Goal: Task Accomplishment & Management: Complete application form

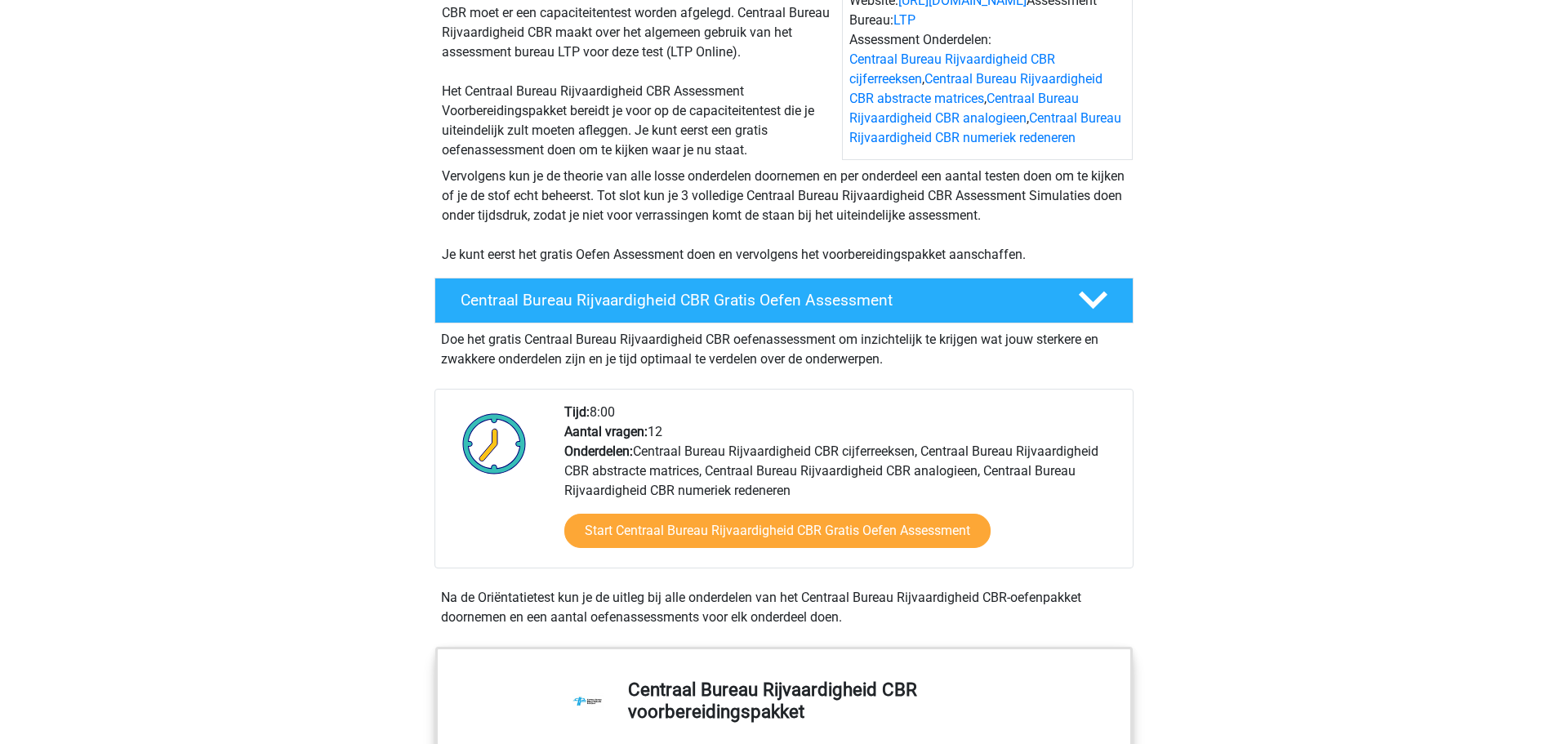
scroll to position [195, 0]
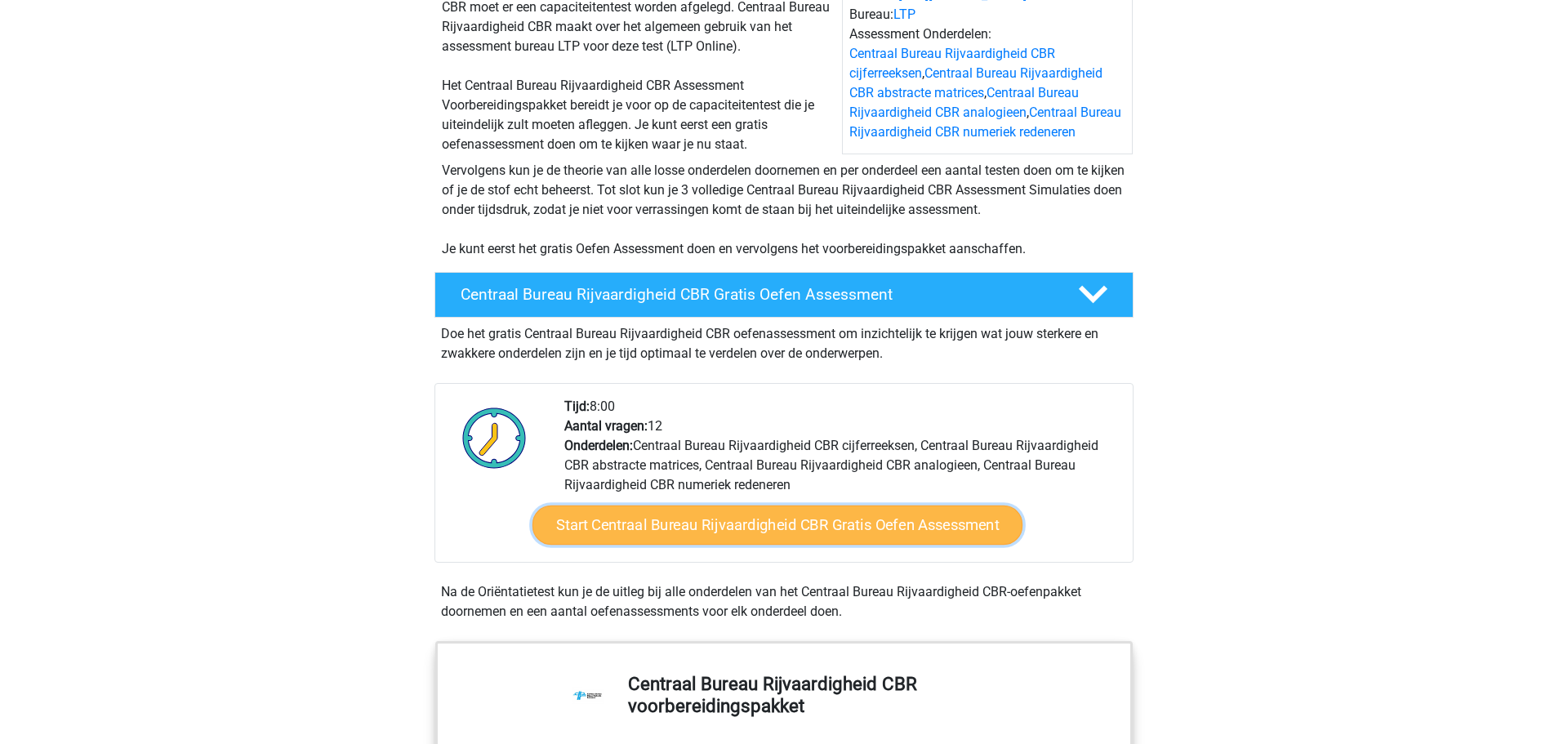
click at [720, 524] on link "Start Centraal Bureau Rijvaardigheid CBR Gratis Oefen Assessment" at bounding box center [778, 525] width 490 height 40
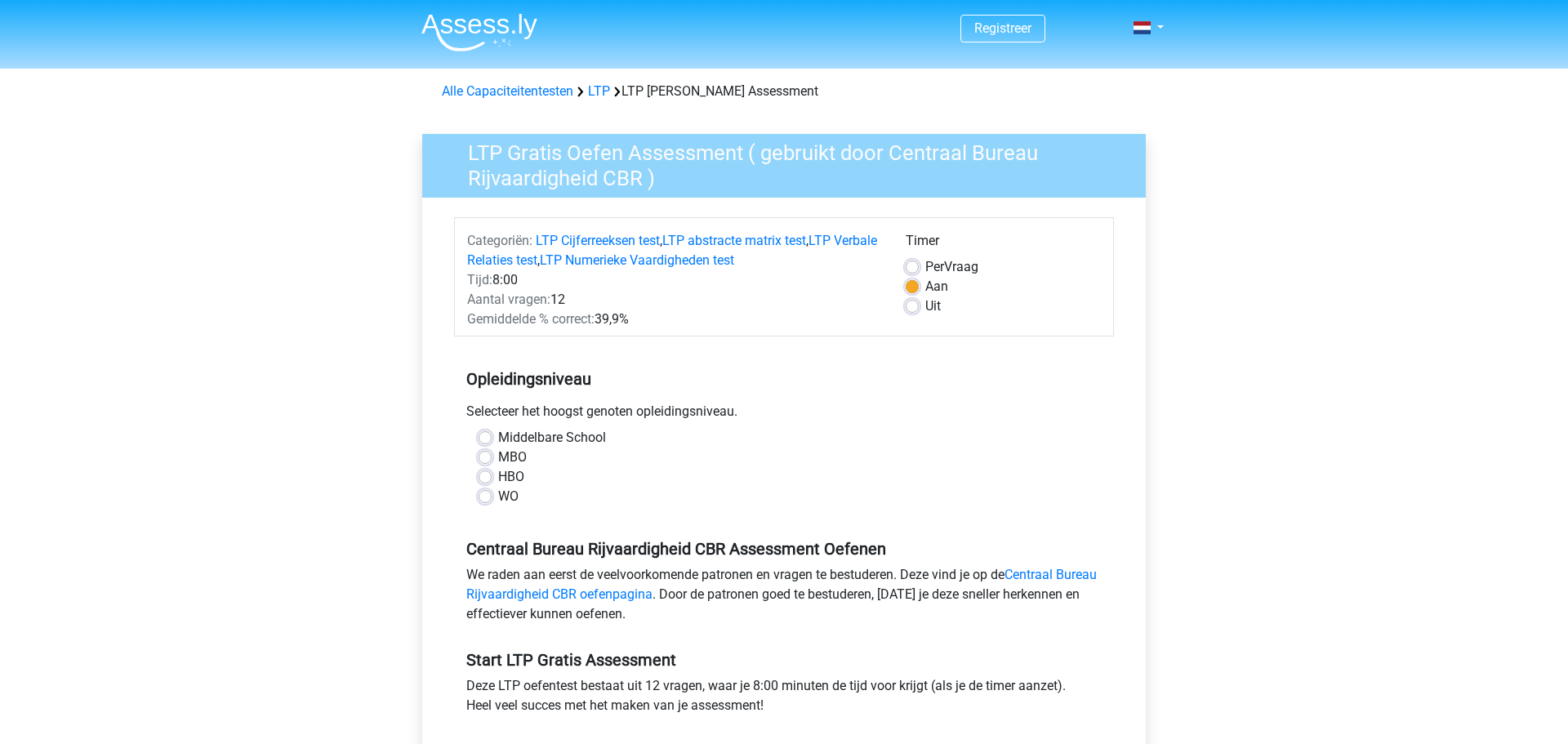
click at [498, 459] on label "MBO" at bounding box center [512, 458] width 29 height 19
click at [487, 459] on input "MBO" at bounding box center [485, 456] width 13 height 17
radio input "true"
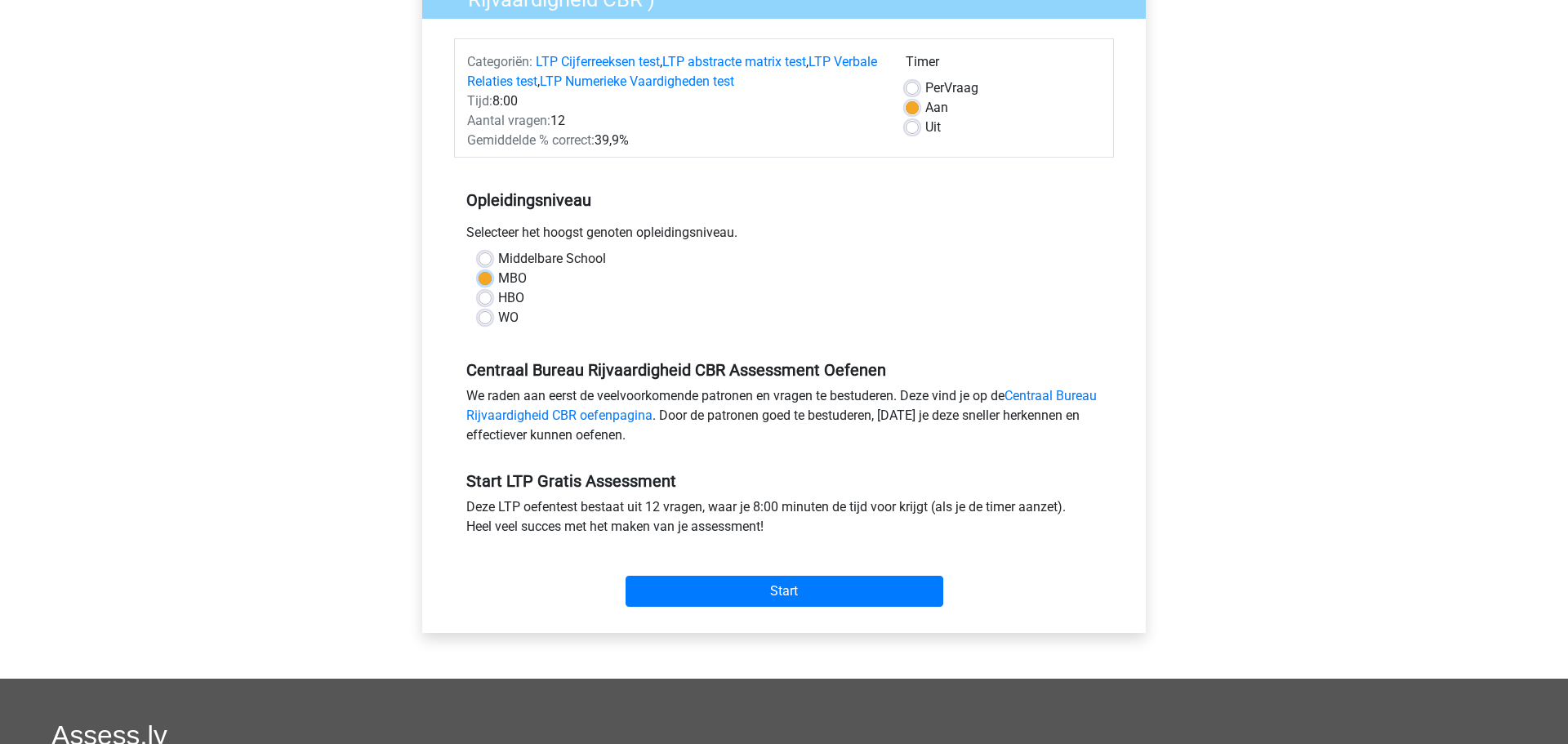
scroll to position [206, 0]
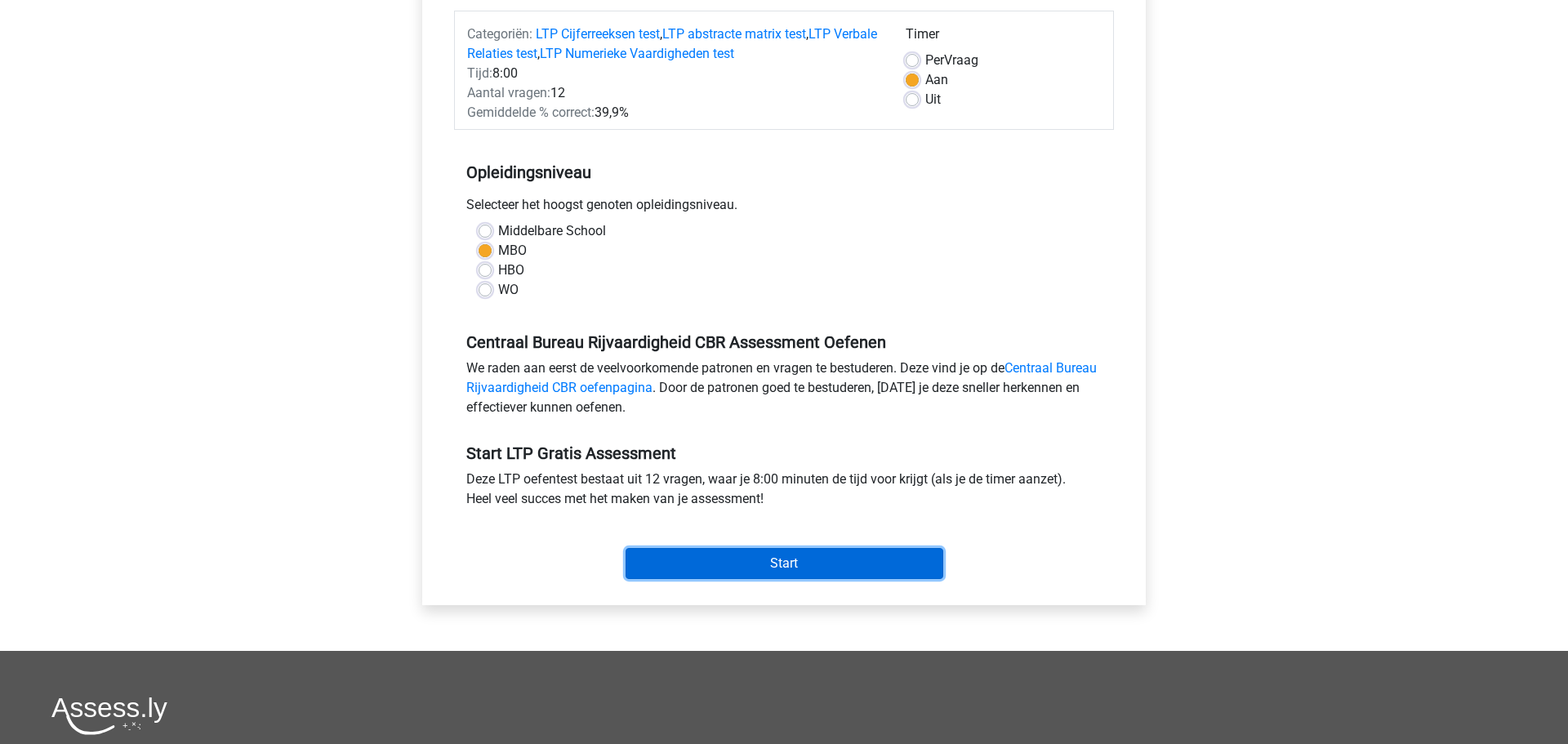
click at [723, 564] on input "Start" at bounding box center [785, 563] width 318 height 31
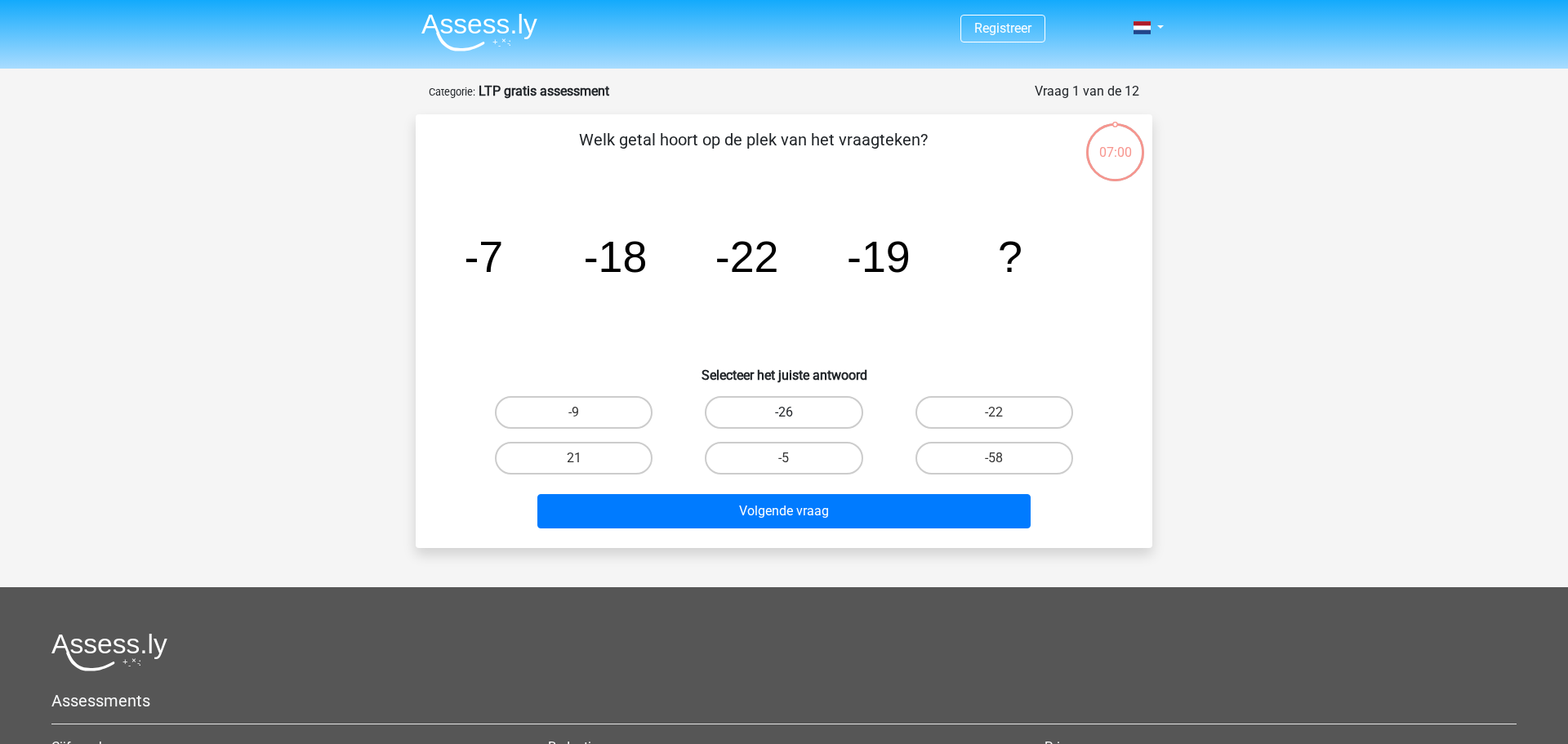
click at [802, 421] on label "-26" at bounding box center [784, 412] width 158 height 33
click at [795, 421] on input "-26" at bounding box center [789, 418] width 11 height 11
radio input "true"
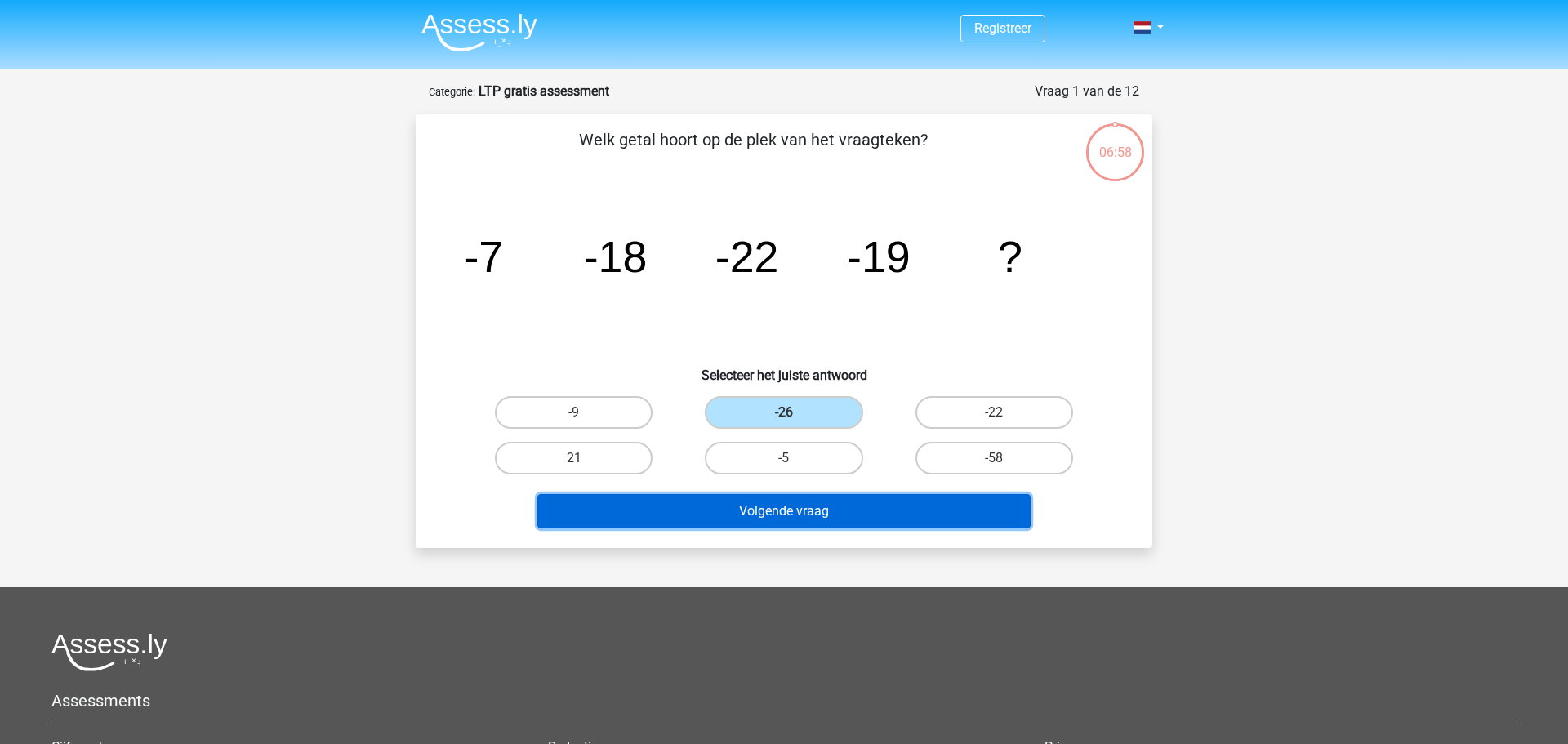
click at [867, 516] on button "Volgende vraag" at bounding box center [784, 511] width 494 height 34
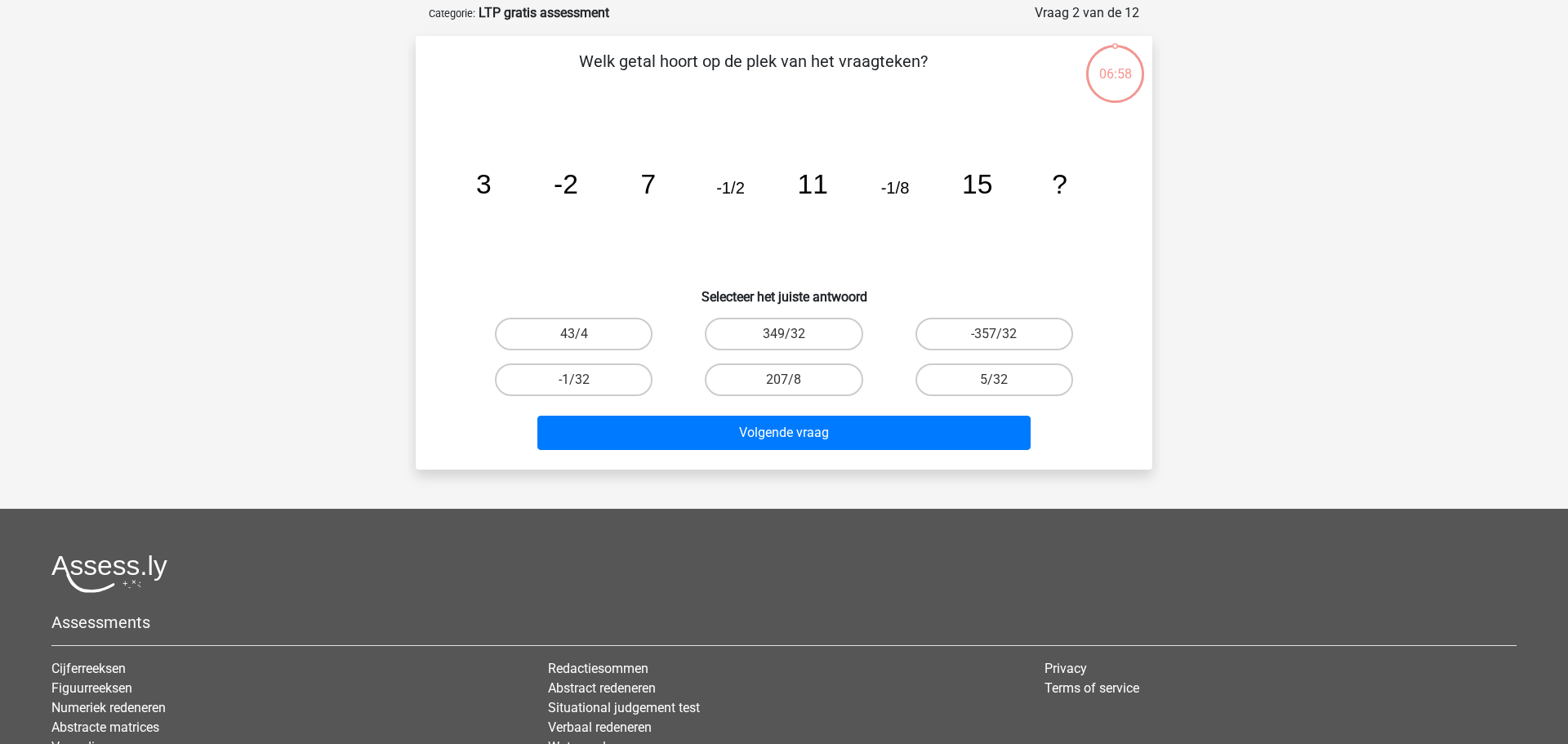
scroll to position [82, 0]
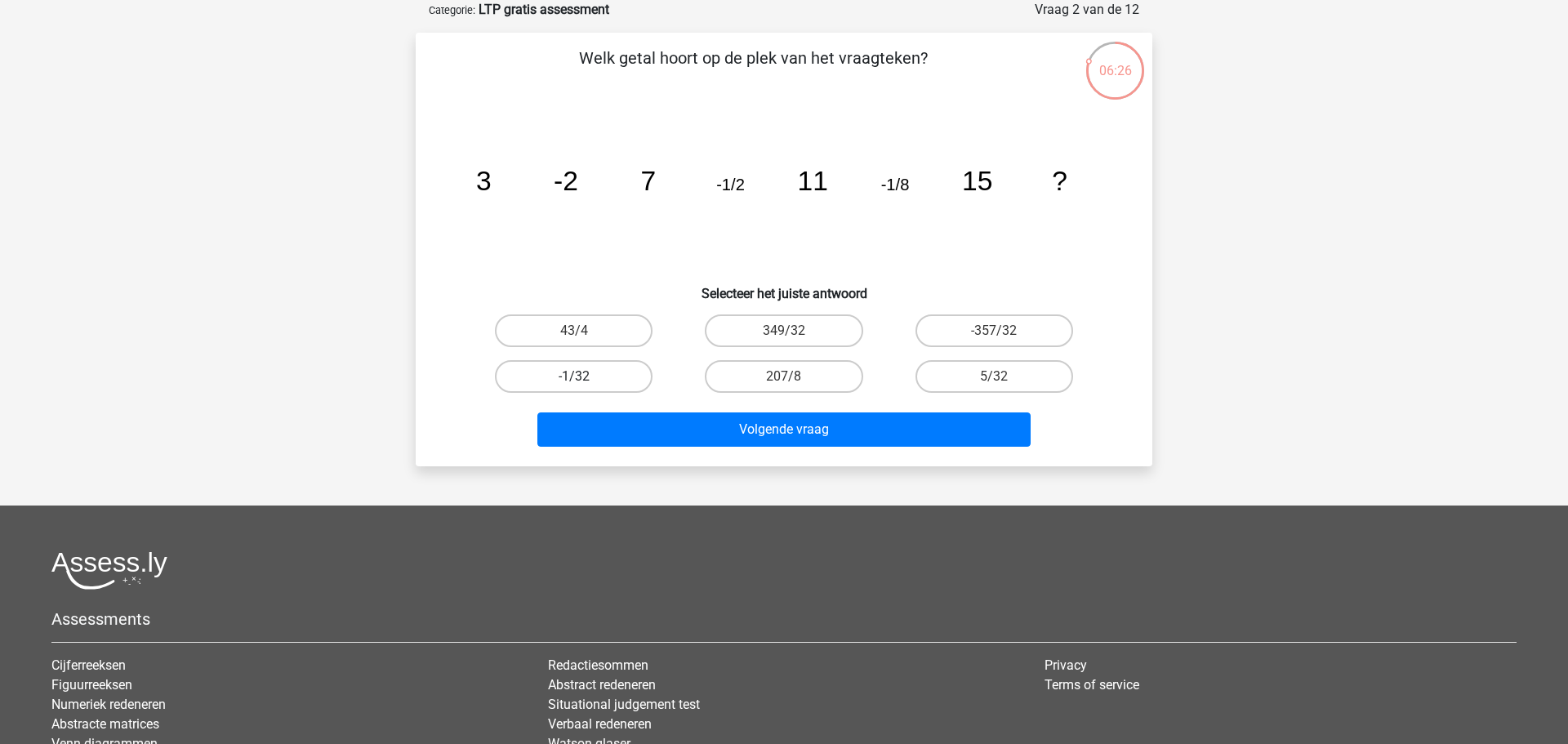
click at [592, 378] on label "-1/32" at bounding box center [574, 376] width 158 height 33
click at [585, 378] on input "-1/32" at bounding box center [579, 382] width 11 height 11
radio input "true"
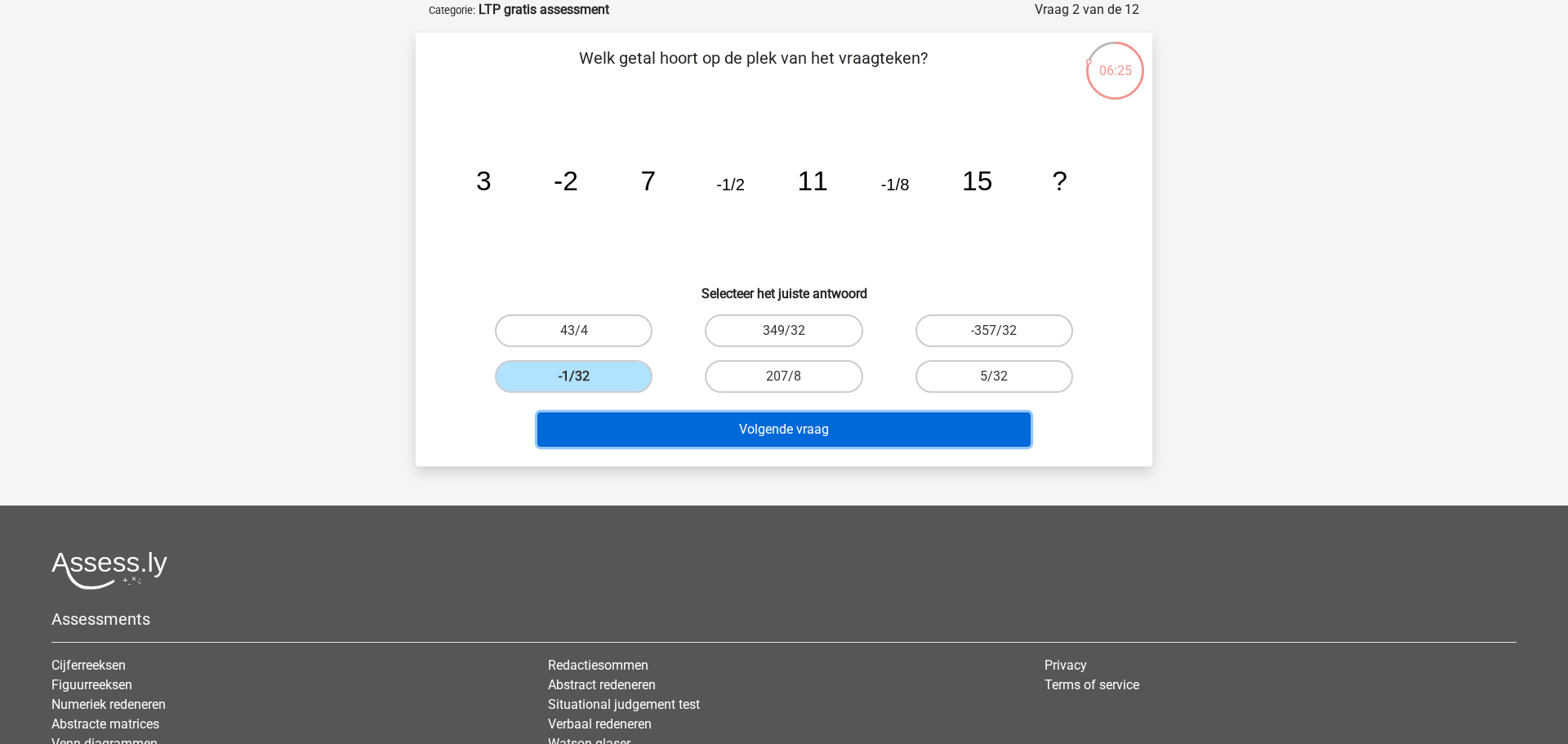
click at [695, 426] on button "Volgende vraag" at bounding box center [784, 430] width 494 height 34
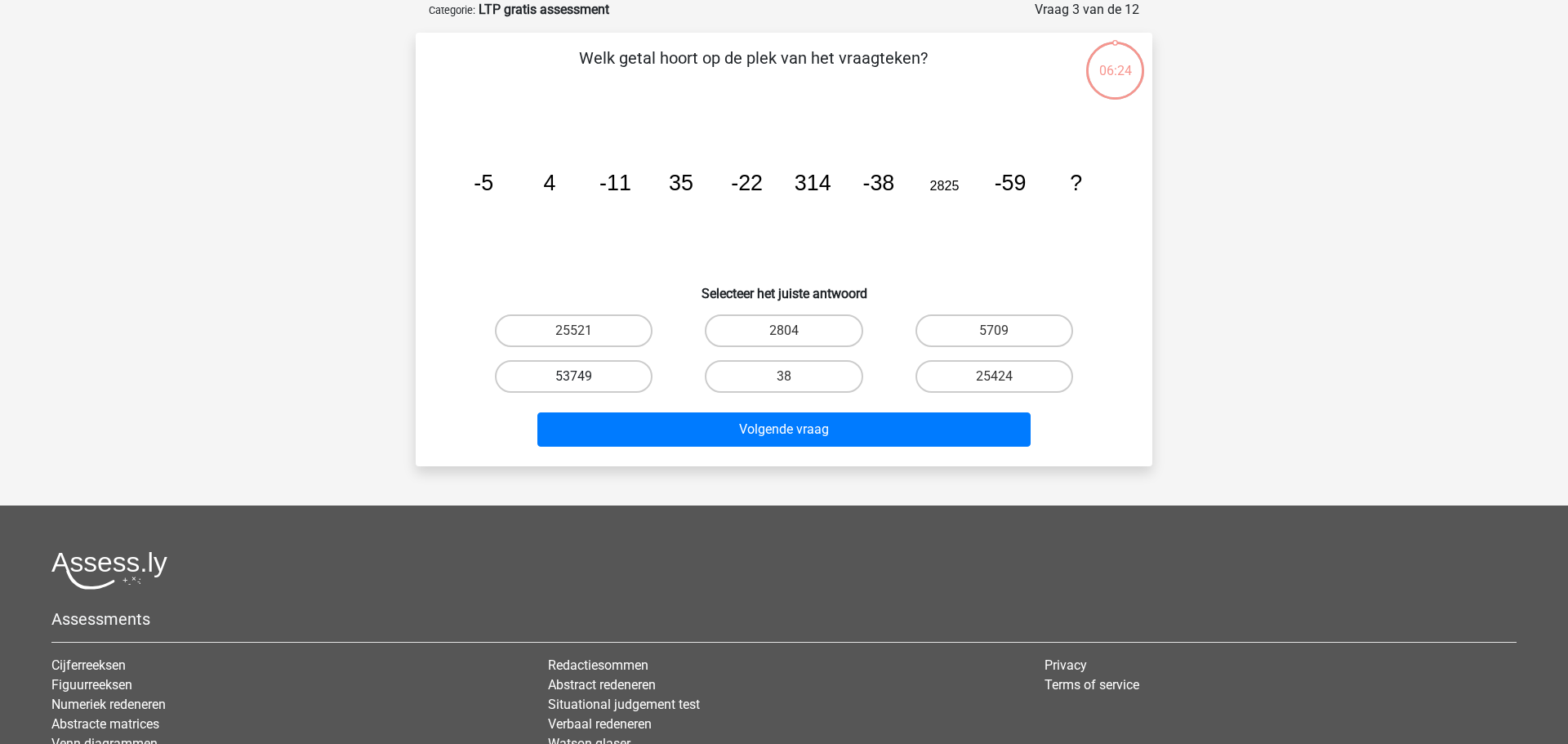
click at [627, 389] on label "53749" at bounding box center [574, 376] width 158 height 33
click at [585, 387] on input "53749" at bounding box center [579, 382] width 11 height 11
radio input "true"
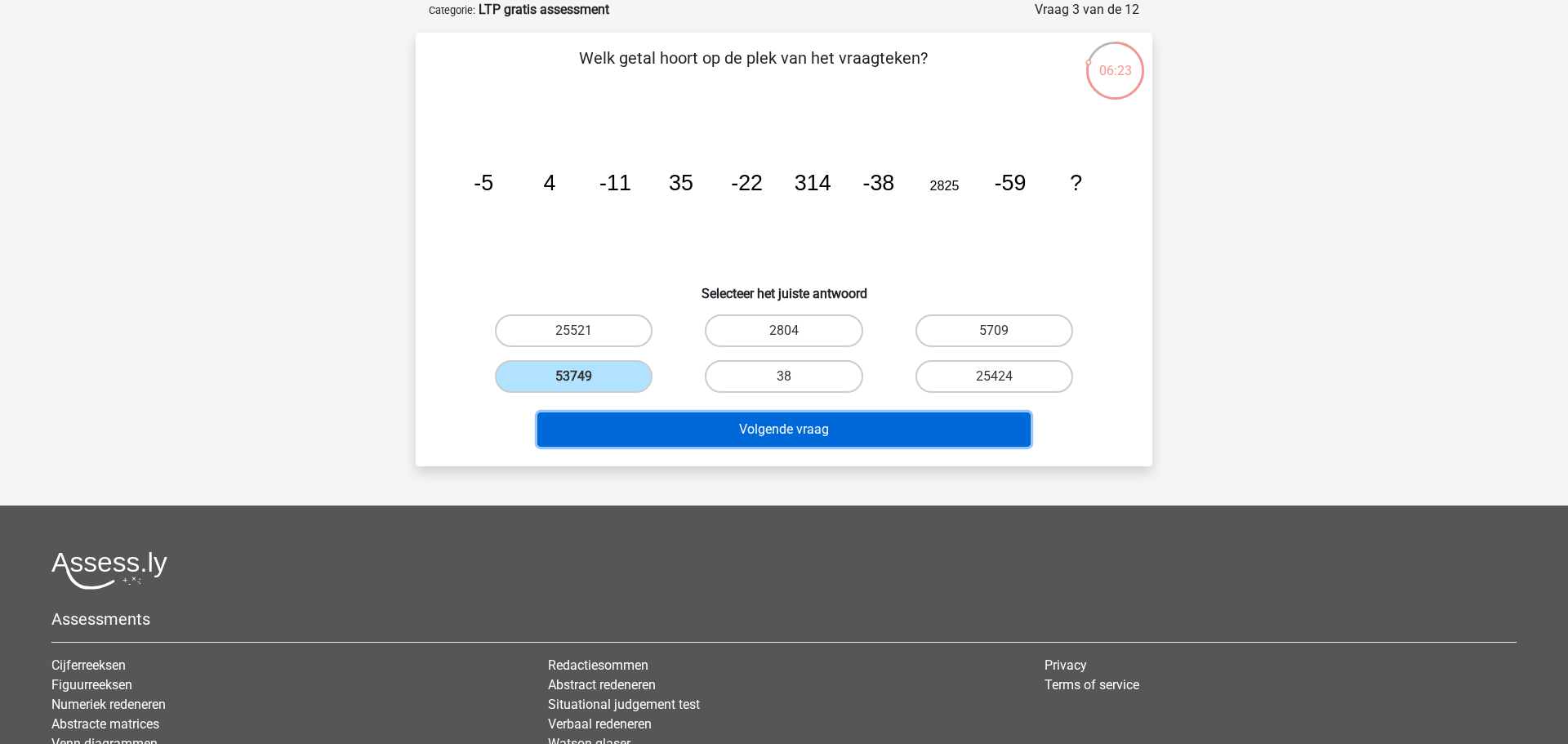
click at [726, 437] on button "Volgende vraag" at bounding box center [784, 430] width 494 height 34
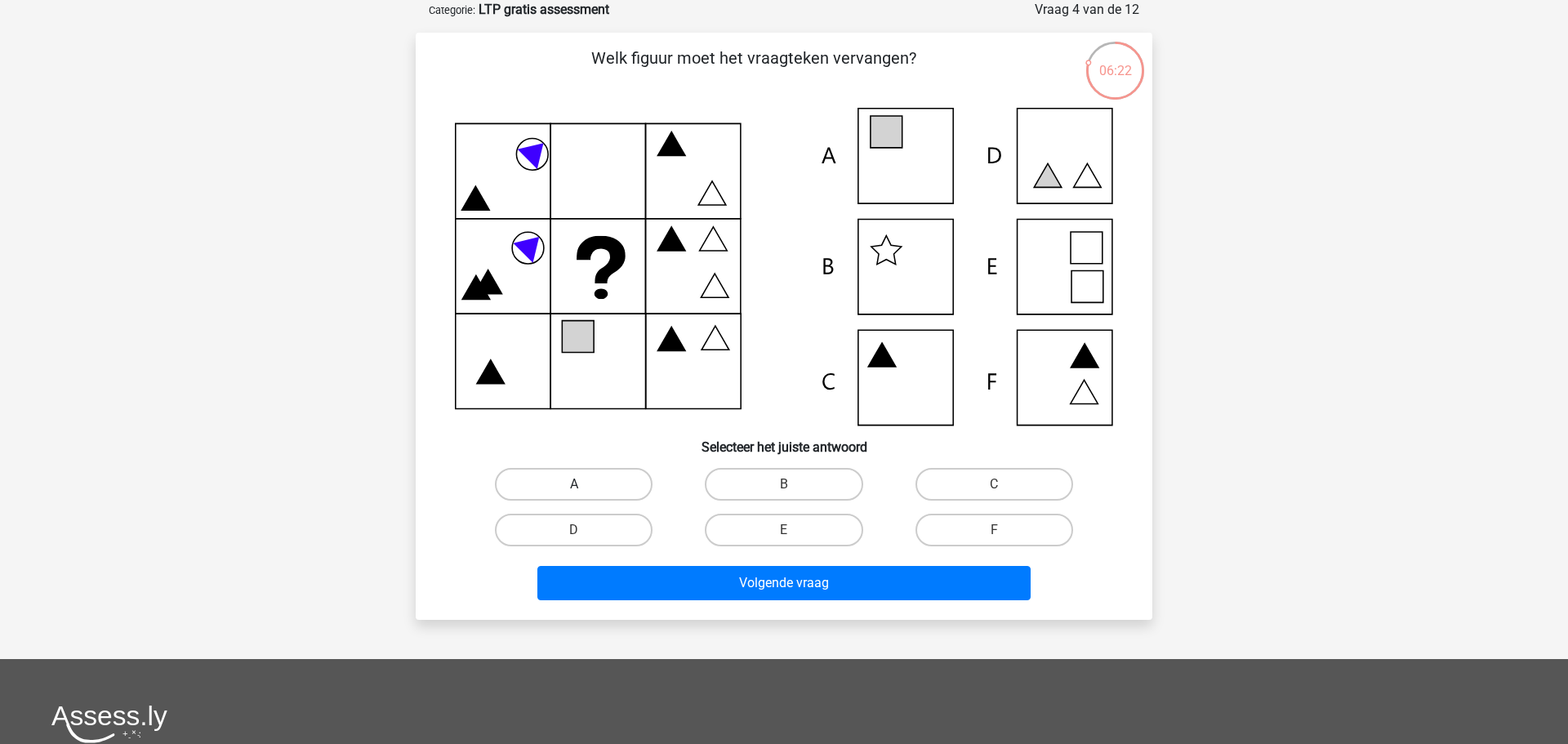
drag, startPoint x: 632, startPoint y: 480, endPoint x: 673, endPoint y: 521, distance: 58.0
click at [636, 482] on label "A" at bounding box center [574, 484] width 158 height 33
click at [585, 485] on input "A" at bounding box center [579, 490] width 11 height 11
radio input "true"
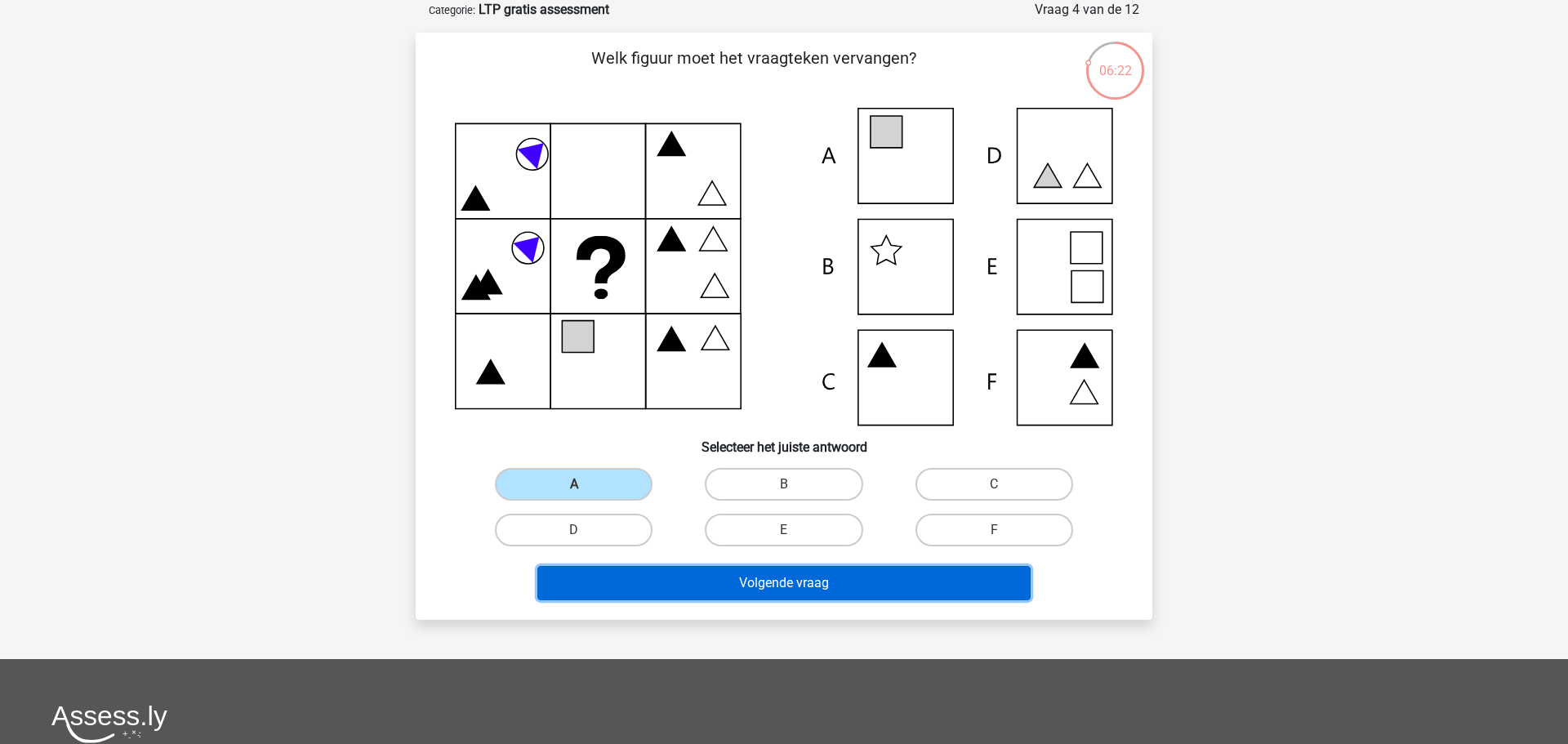
click at [726, 596] on button "Volgende vraag" at bounding box center [784, 583] width 494 height 34
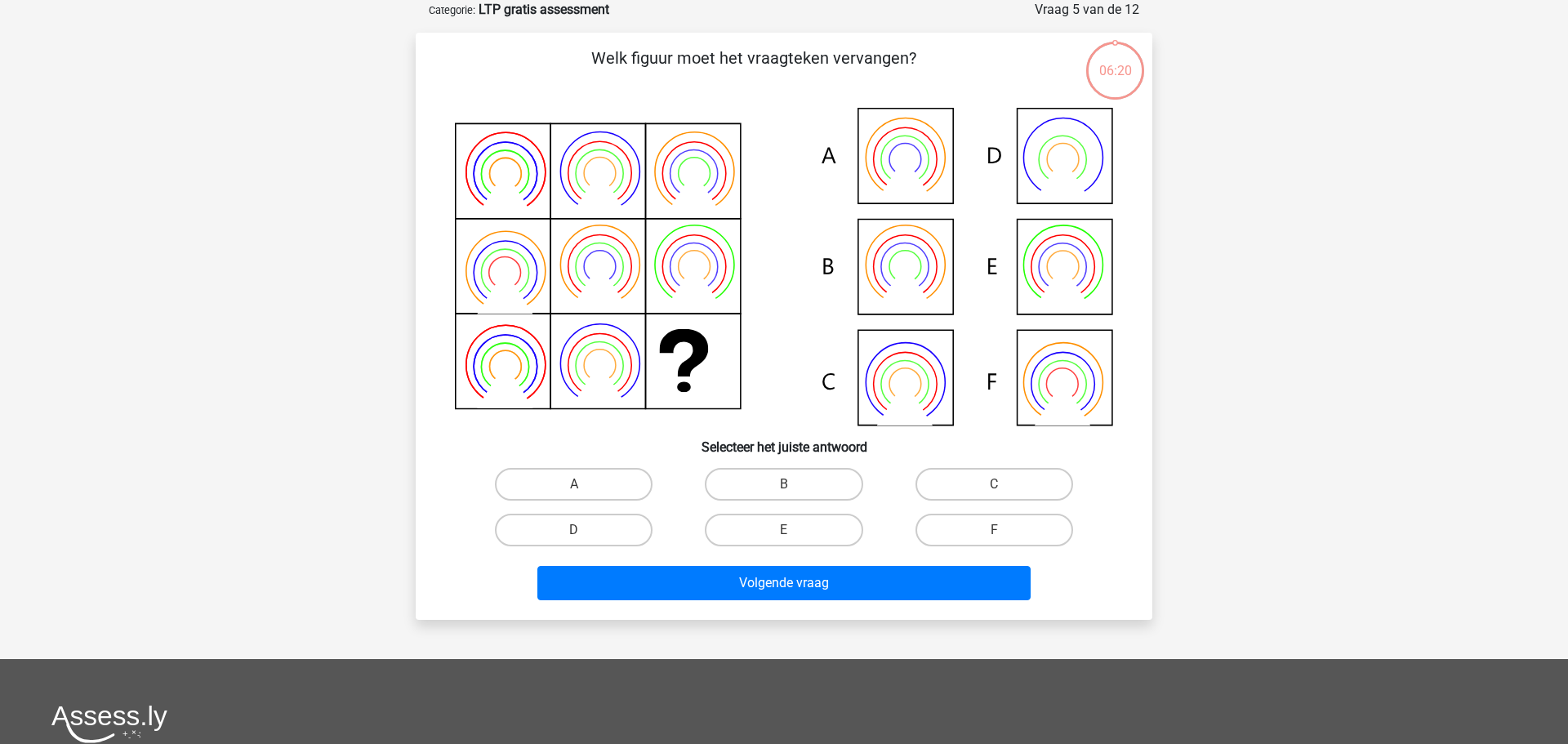
drag, startPoint x: 606, startPoint y: 472, endPoint x: 673, endPoint y: 524, distance: 84.8
click at [616, 480] on label "A" at bounding box center [574, 484] width 158 height 33
click at [585, 485] on input "A" at bounding box center [579, 490] width 11 height 11
radio input "true"
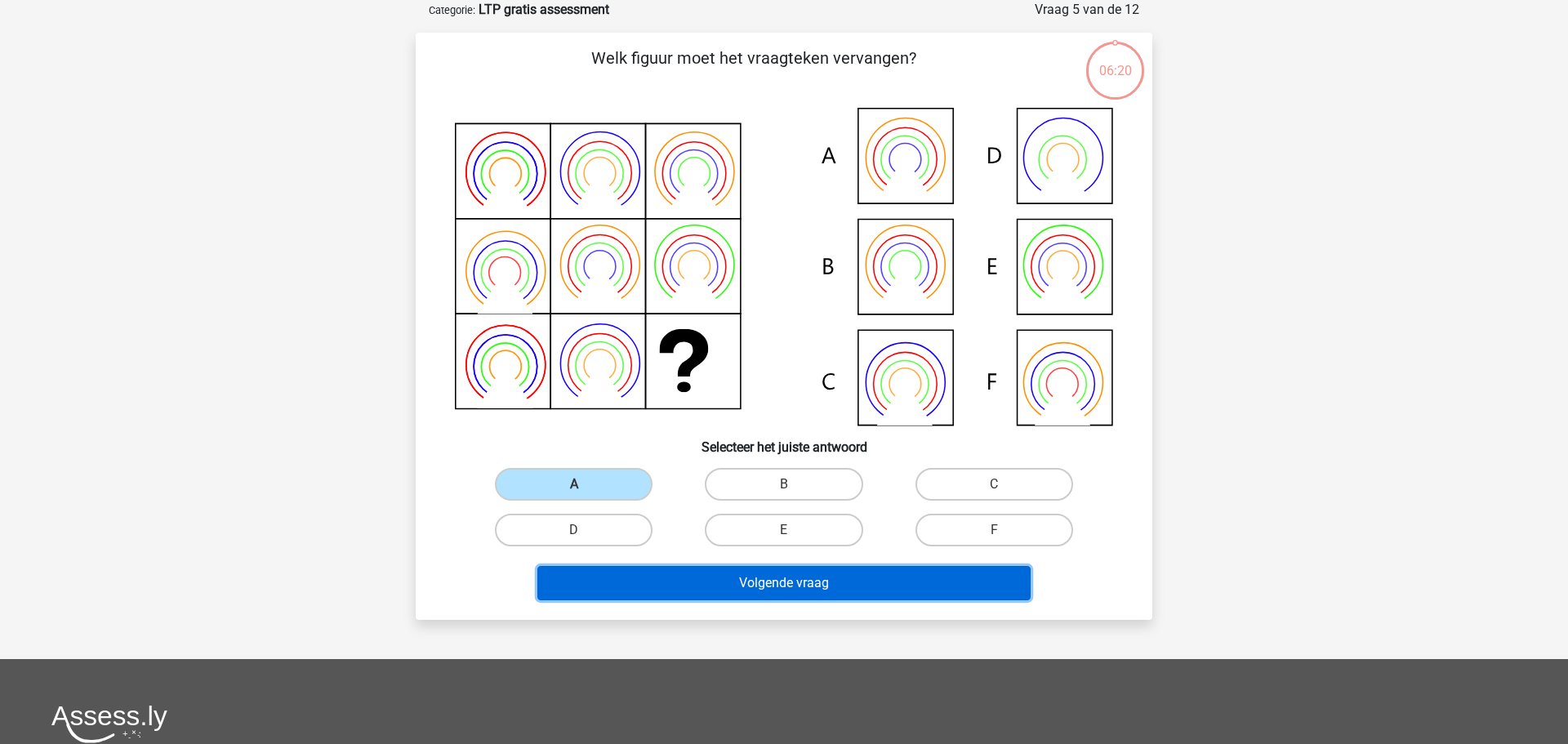
click at [704, 574] on button "Volgende vraag" at bounding box center [784, 583] width 494 height 34
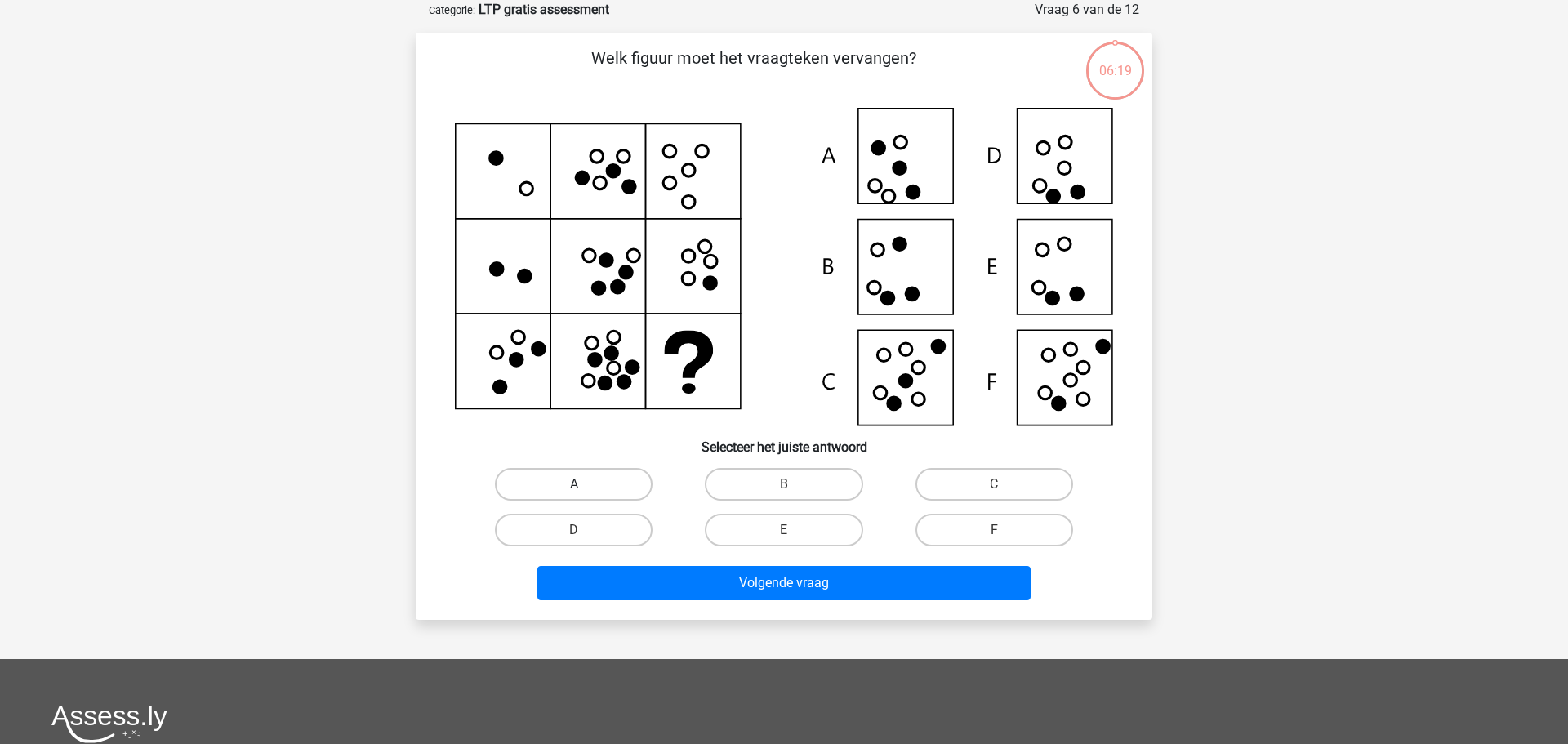
click at [572, 473] on label "A" at bounding box center [574, 484] width 158 height 33
click at [574, 485] on input "A" at bounding box center [579, 490] width 11 height 11
radio input "true"
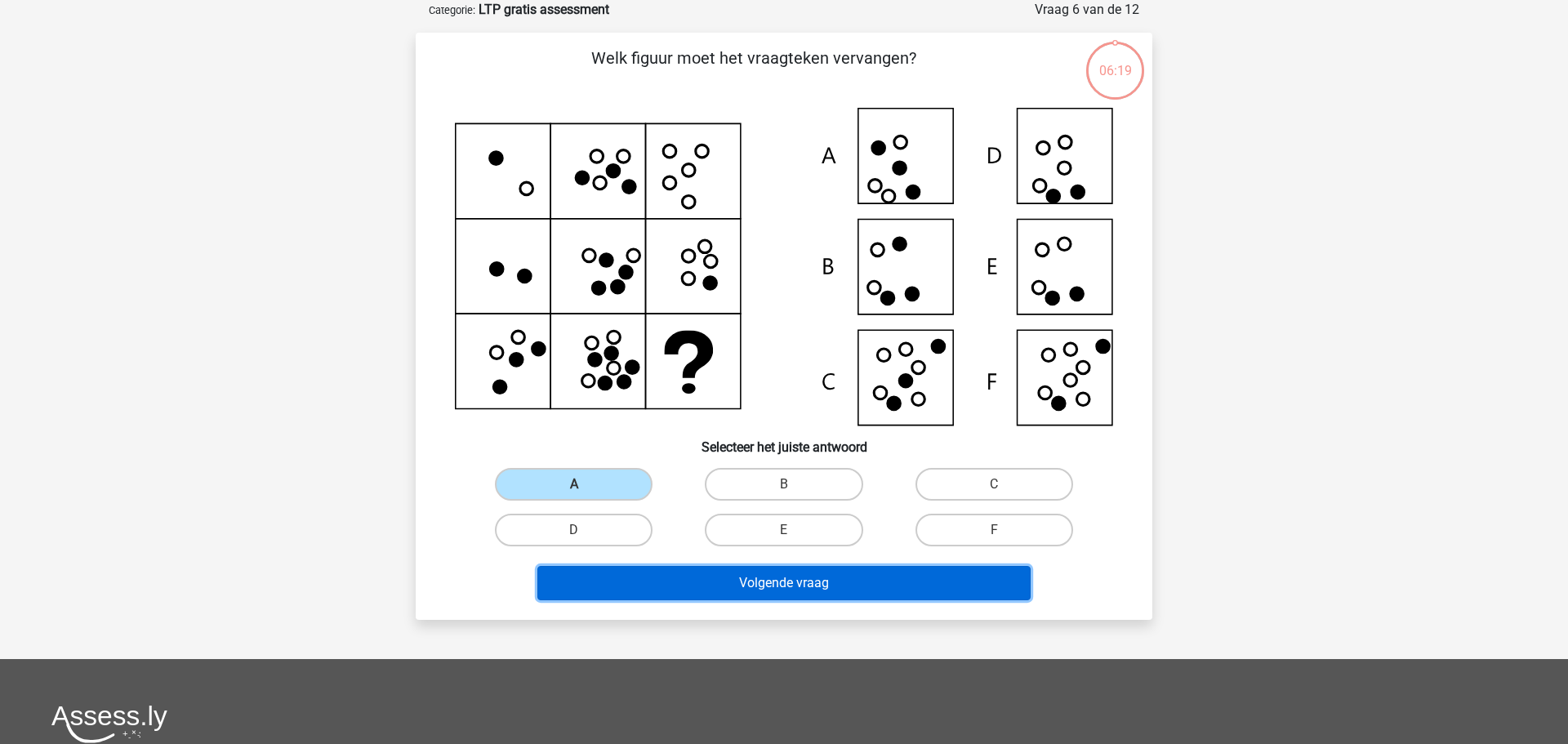
click at [674, 571] on button "Volgende vraag" at bounding box center [784, 583] width 494 height 34
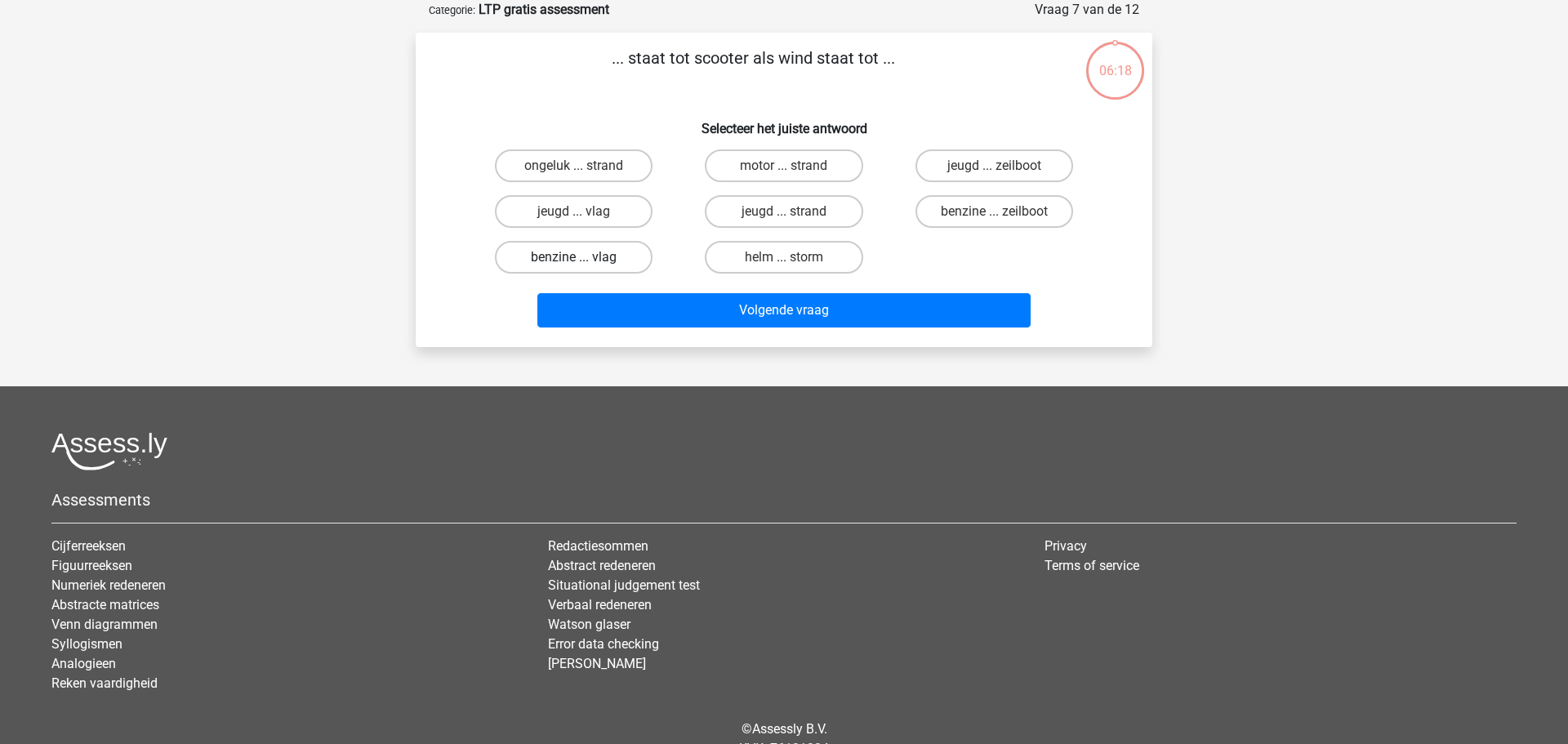
click at [552, 260] on label "benzine ... vlag" at bounding box center [574, 256] width 158 height 33
click at [574, 260] on input "benzine ... vlag" at bounding box center [579, 263] width 11 height 11
radio input "true"
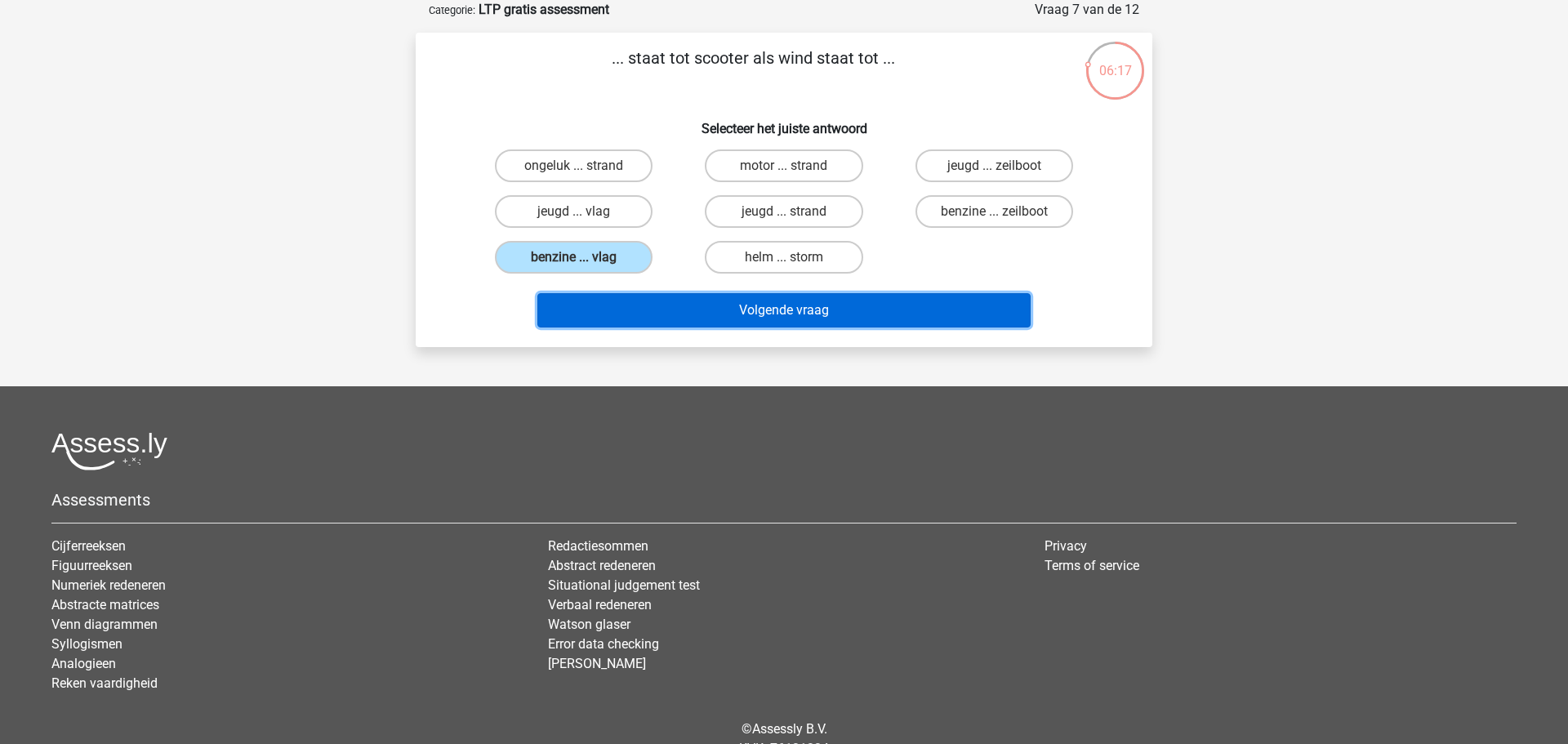
click at [627, 300] on button "Volgende vraag" at bounding box center [784, 310] width 494 height 34
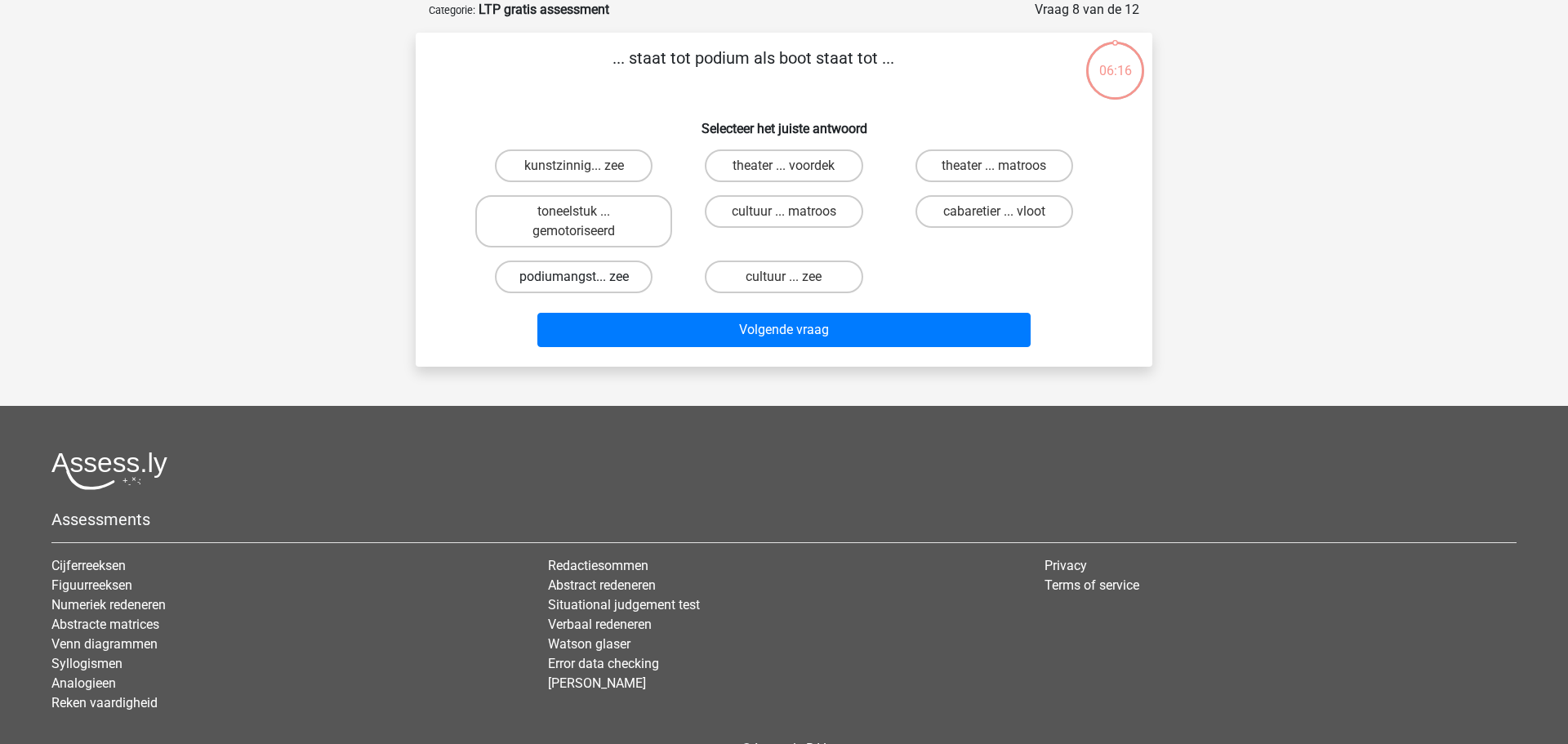
click at [572, 265] on label "podiumangst... zee" at bounding box center [574, 277] width 158 height 33
click at [574, 277] on input "podiumangst... zee" at bounding box center [579, 282] width 11 height 11
radio input "true"
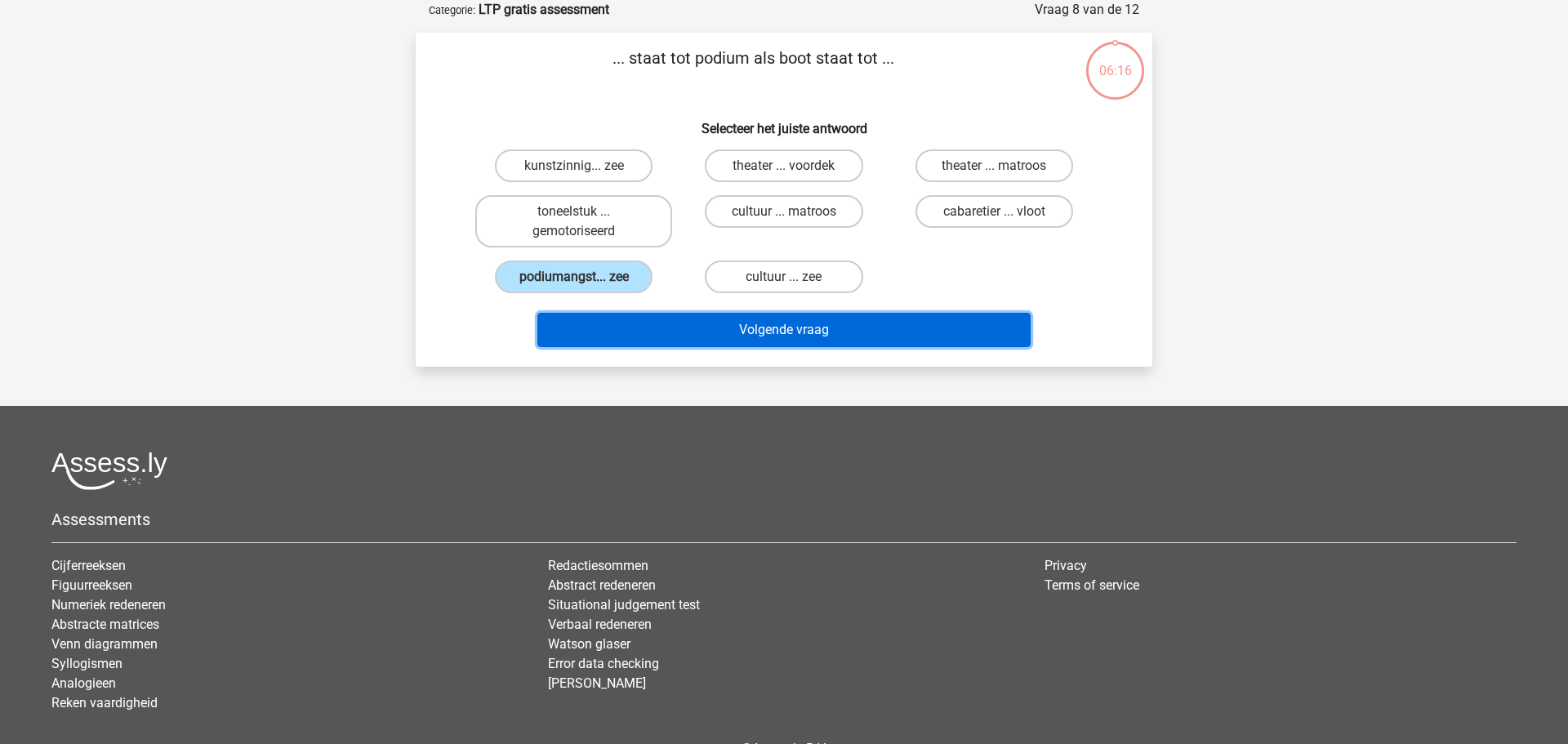
click at [643, 342] on button "Volgende vraag" at bounding box center [784, 329] width 494 height 34
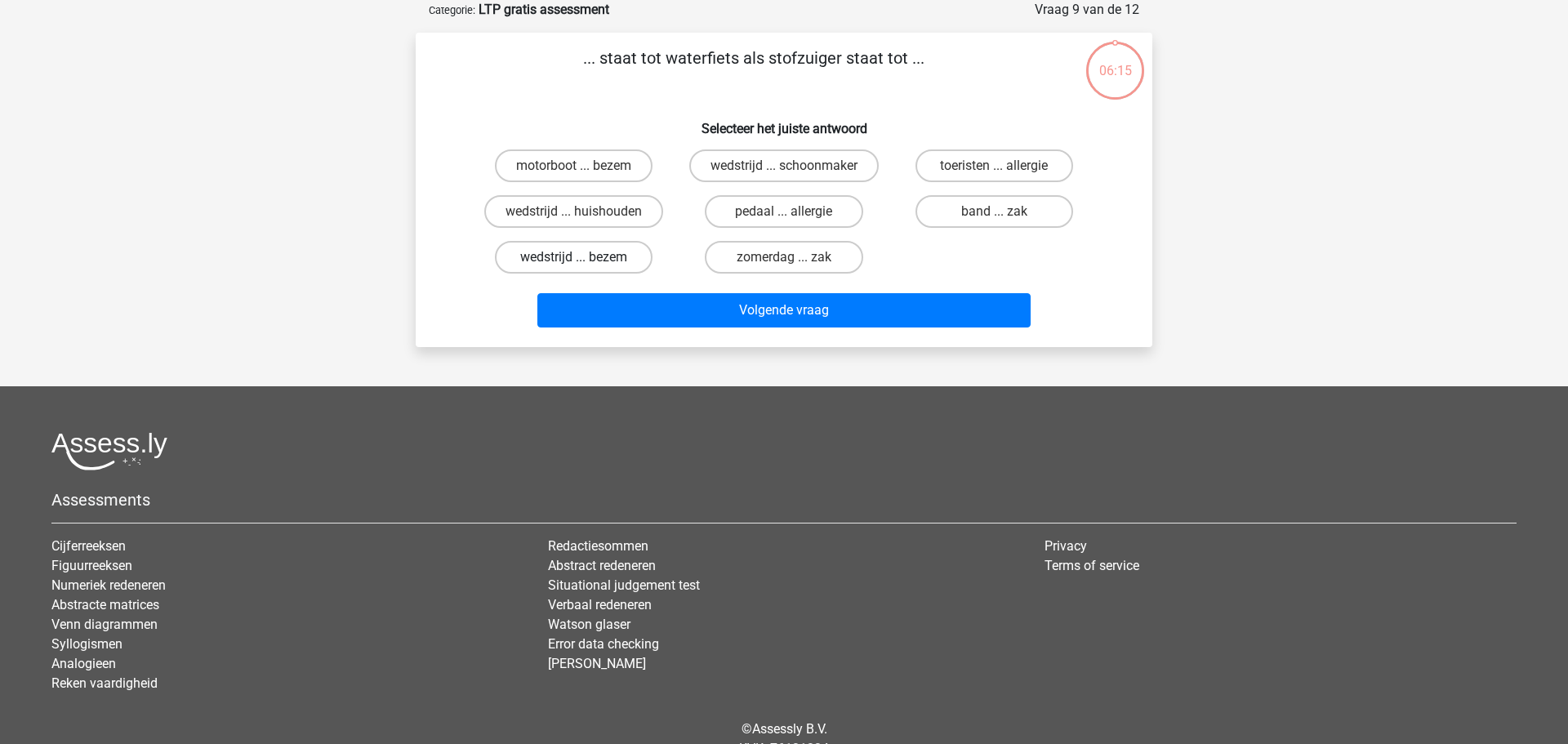
click at [560, 258] on label "wedstrijd ... bezem" at bounding box center [574, 256] width 158 height 33
click at [574, 258] on input "wedstrijd ... bezem" at bounding box center [579, 263] width 11 height 11
radio input "true"
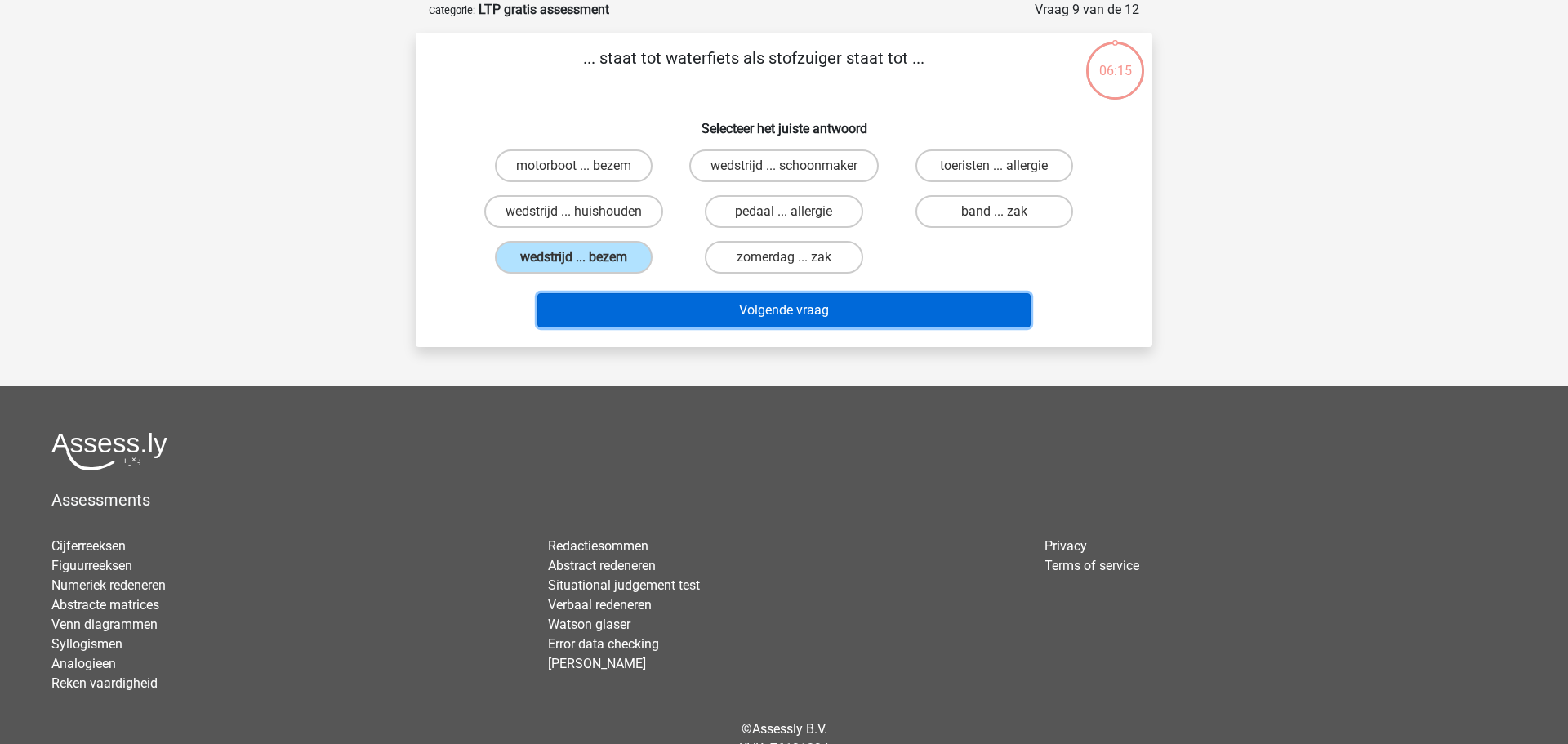
click at [603, 299] on button "Volgende vraag" at bounding box center [784, 310] width 494 height 34
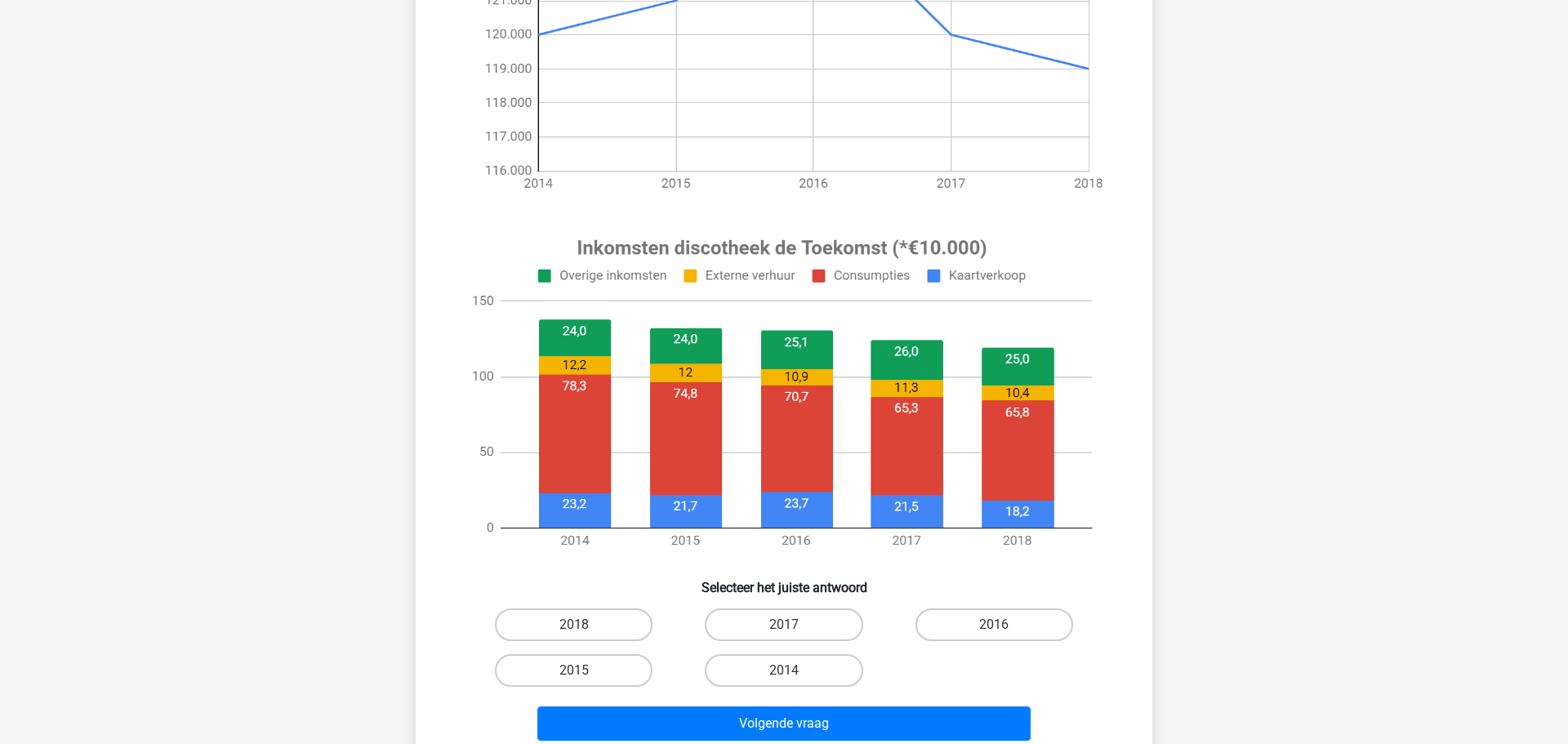
scroll to position [388, 0]
click at [605, 625] on label "2018" at bounding box center [574, 624] width 158 height 33
click at [585, 625] on input "2018" at bounding box center [579, 630] width 11 height 11
radio input "true"
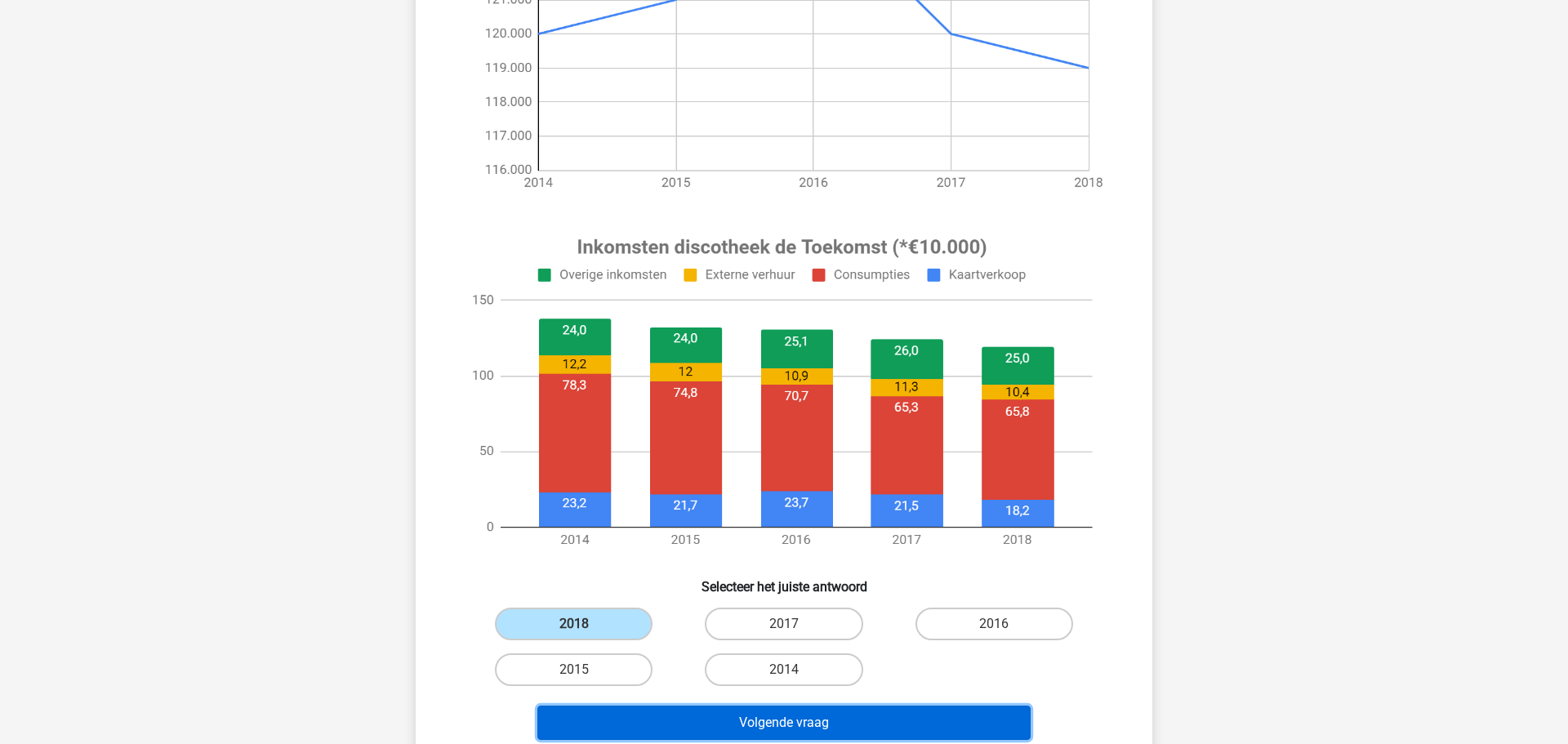
click at [731, 732] on button "Volgende vraag" at bounding box center [784, 723] width 494 height 34
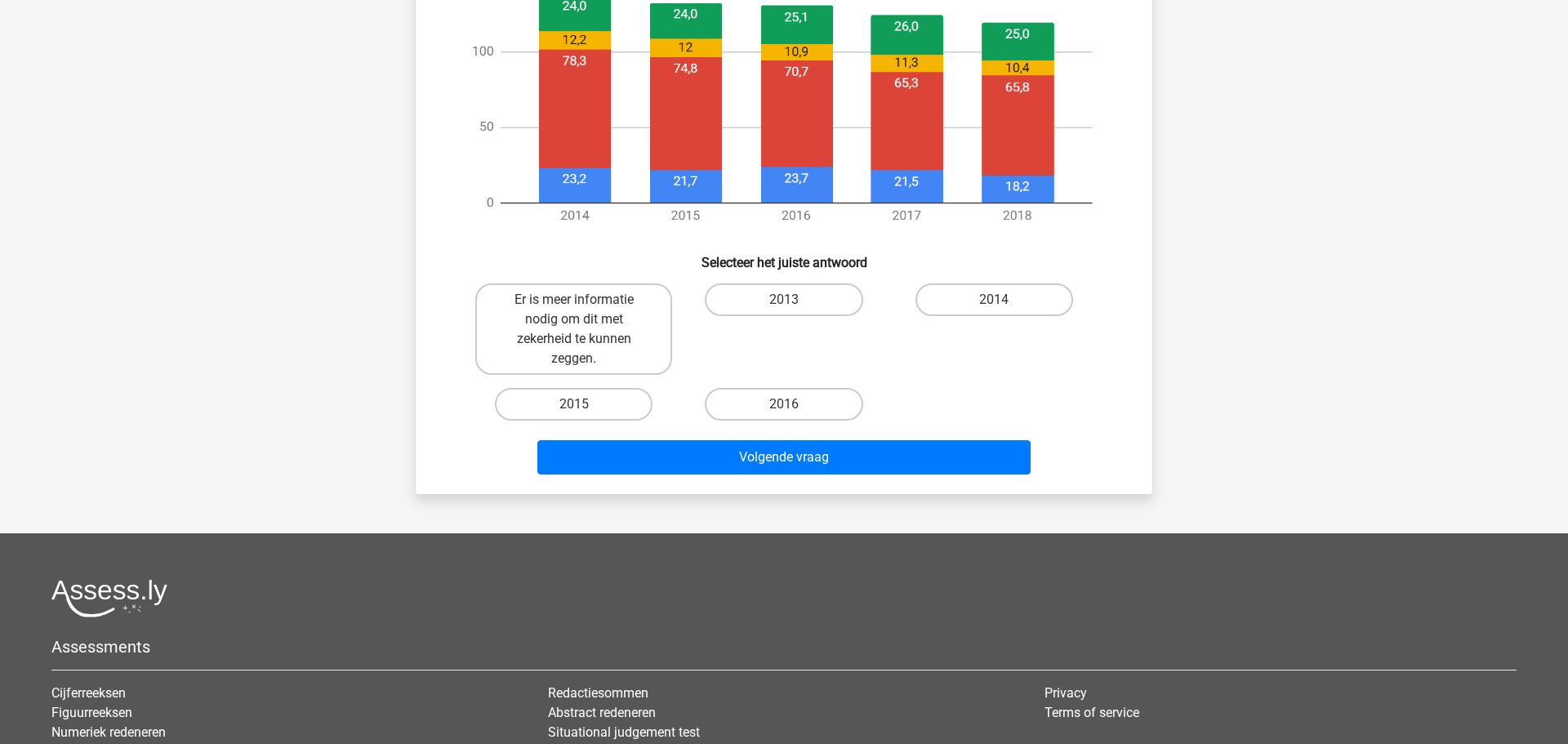
scroll to position [713, 0]
click at [606, 383] on div "2015" at bounding box center [573, 403] width 210 height 46
click at [605, 405] on label "2015" at bounding box center [574, 403] width 158 height 33
click at [585, 405] on input "2015" at bounding box center [579, 409] width 11 height 11
radio input "true"
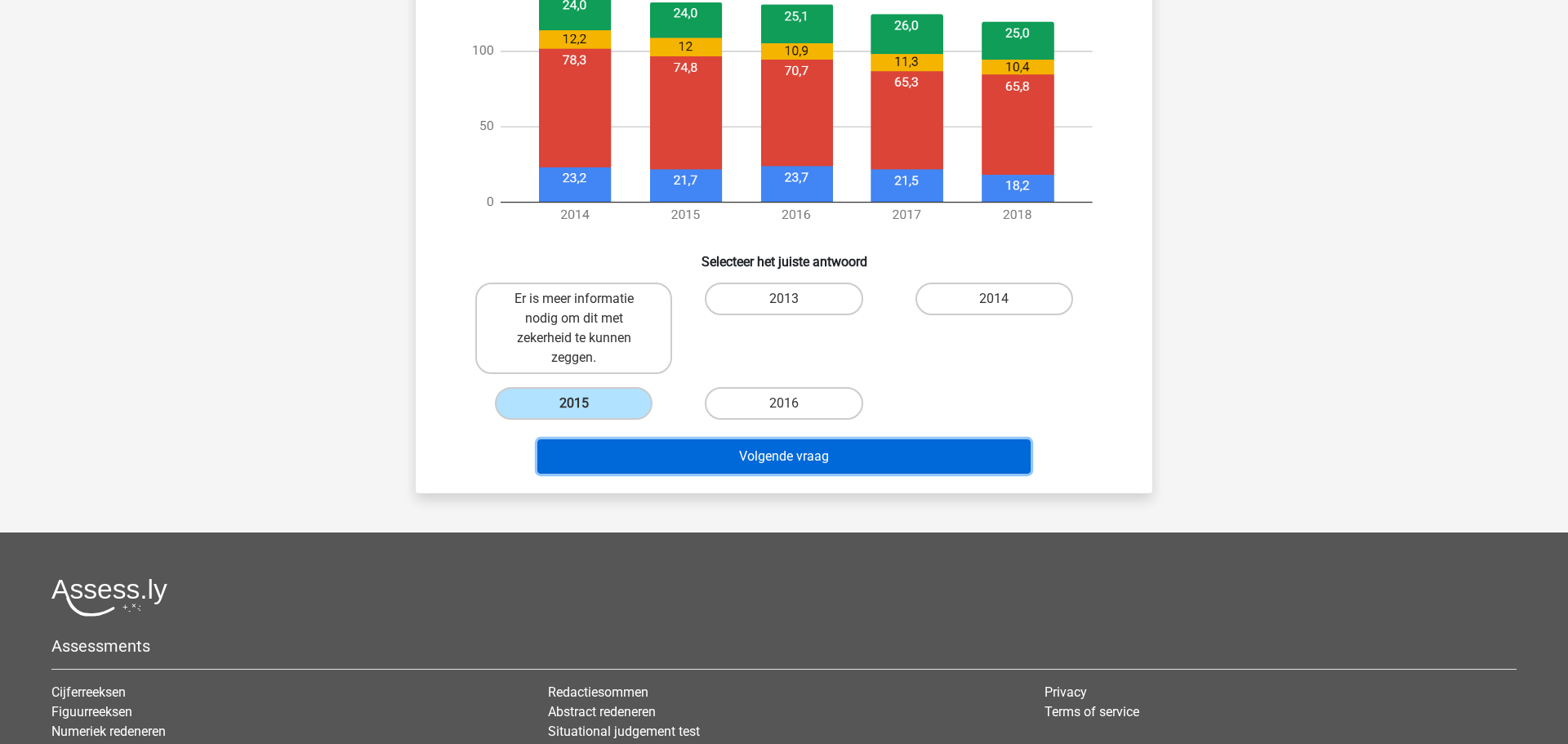
click at [659, 457] on button "Volgende vraag" at bounding box center [784, 456] width 494 height 34
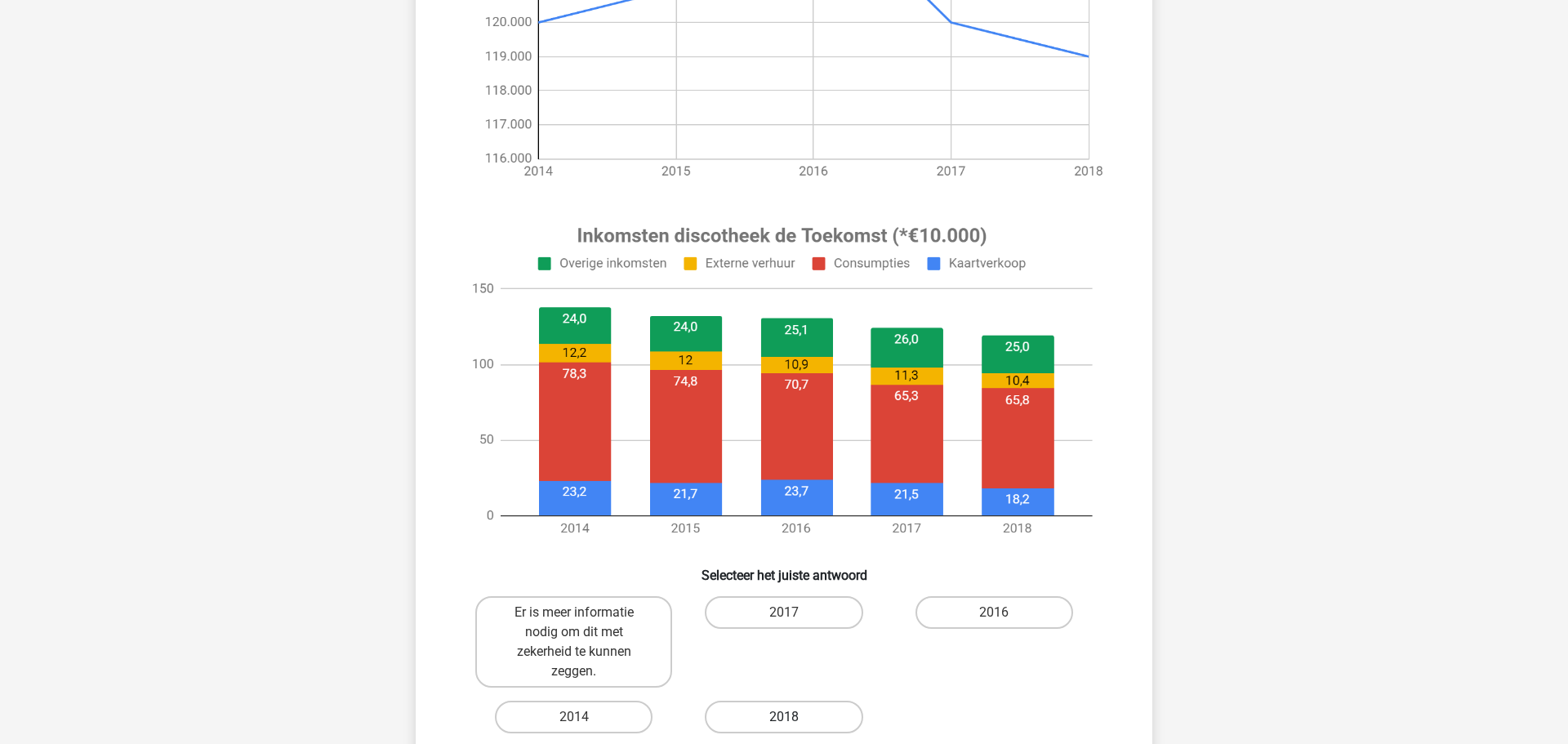
scroll to position [541, 0]
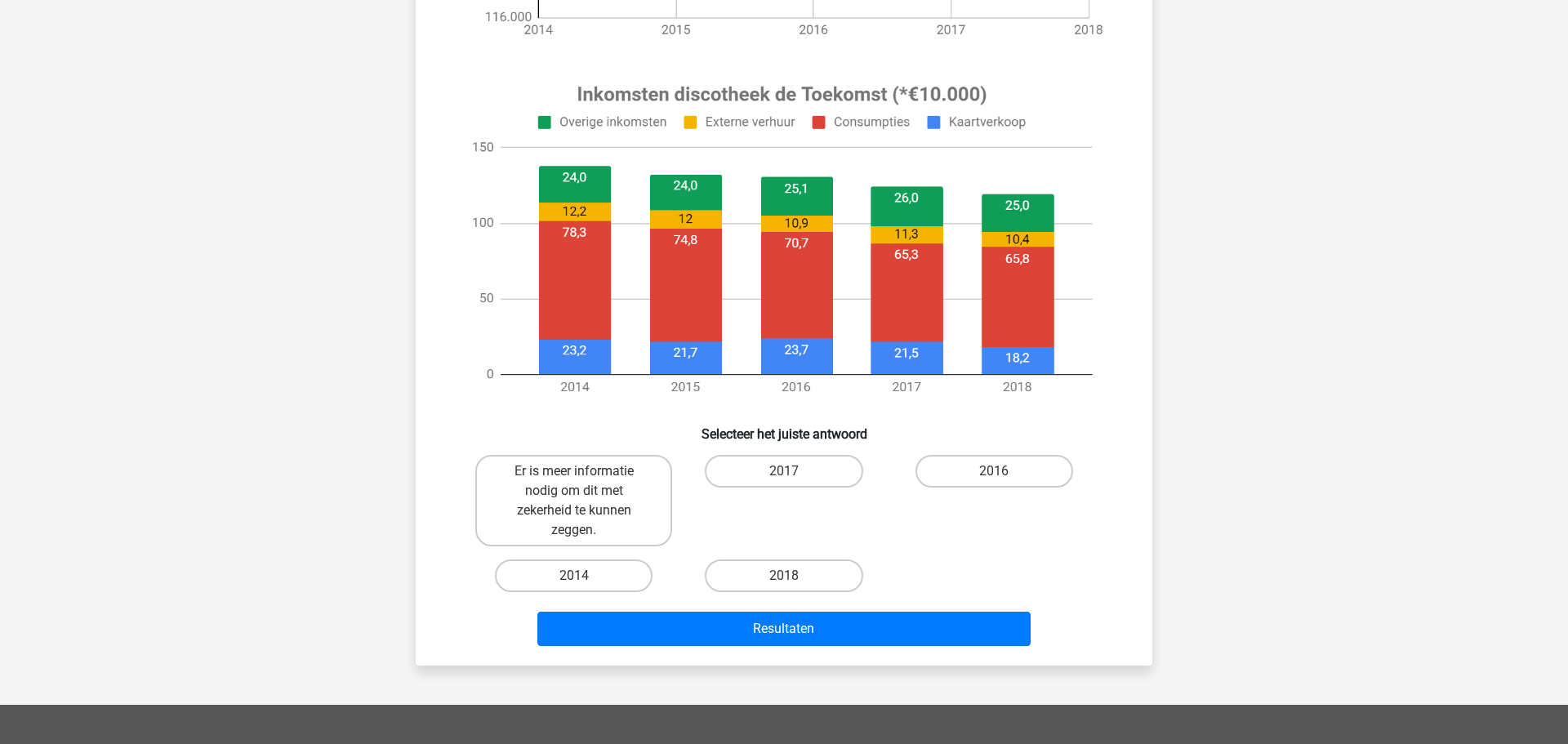
drag, startPoint x: 789, startPoint y: 470, endPoint x: 819, endPoint y: 594, distance: 127.6
click at [790, 470] on label "2017" at bounding box center [784, 471] width 158 height 33
click at [790, 472] on input "2017" at bounding box center [789, 477] width 11 height 11
radio input "true"
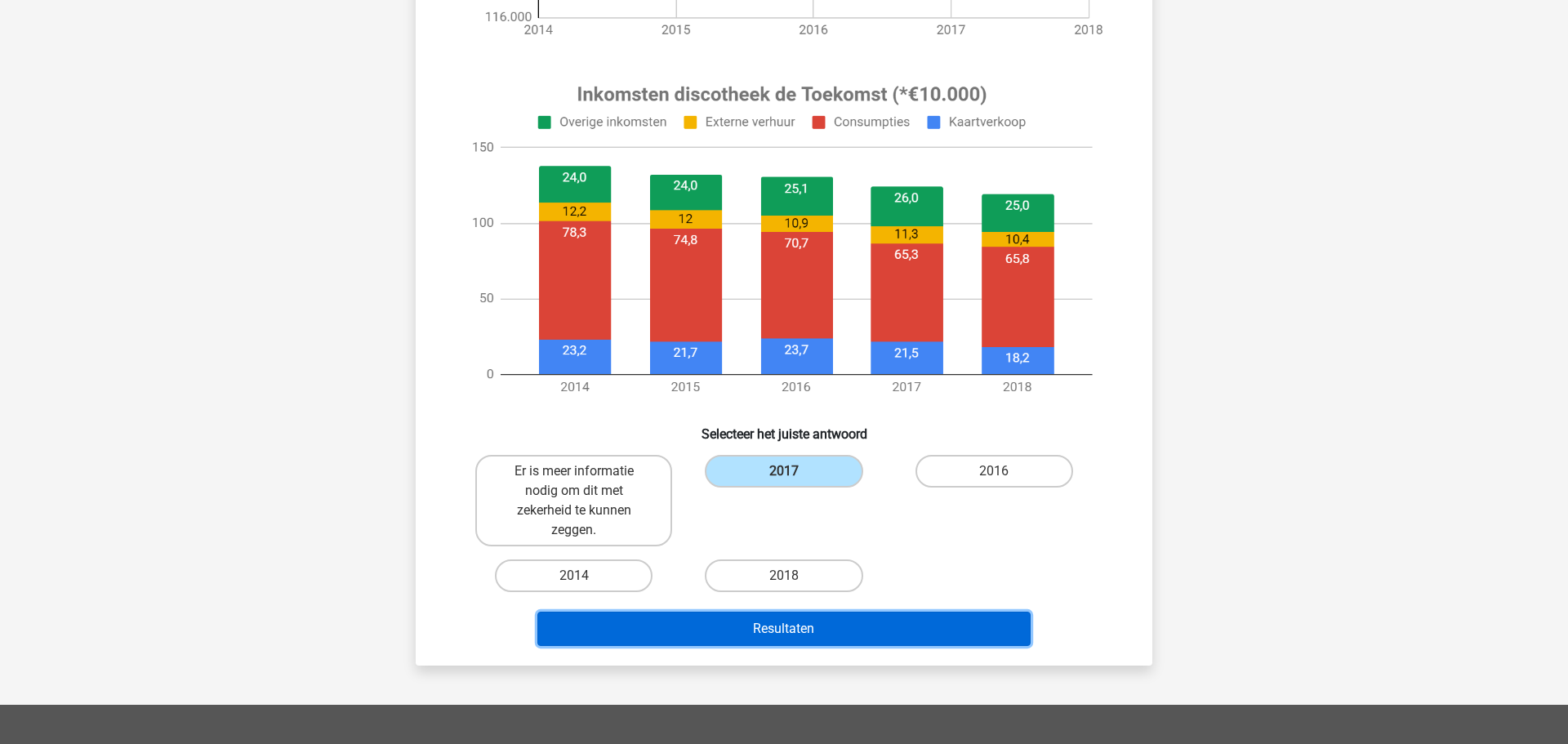
click at [835, 641] on button "Resultaten" at bounding box center [784, 629] width 494 height 34
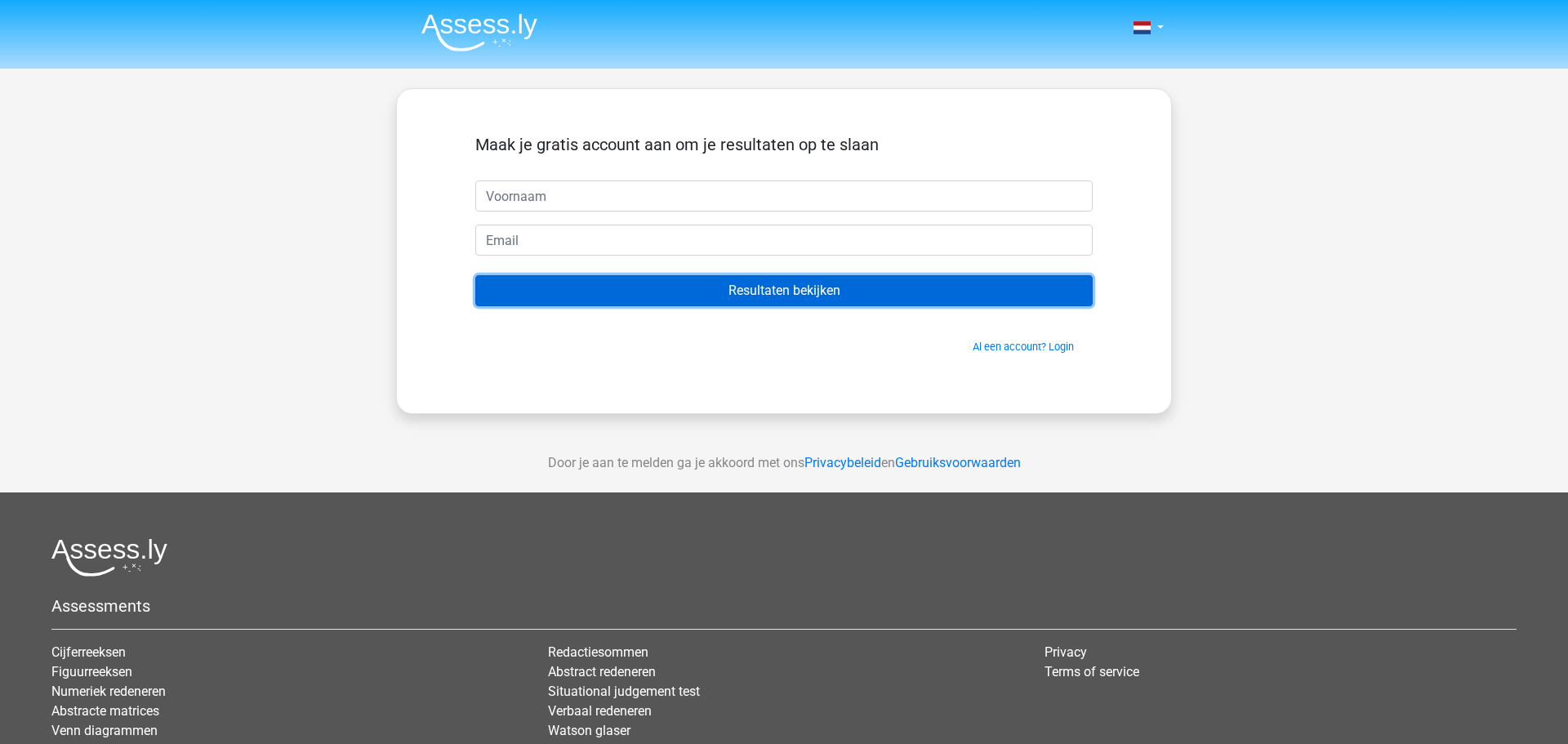
click at [768, 299] on input "Resultaten bekijken" at bounding box center [783, 290] width 617 height 31
click at [767, 299] on input "Resultaten bekijken" at bounding box center [783, 290] width 617 height 31
